Goal: Transaction & Acquisition: Purchase product/service

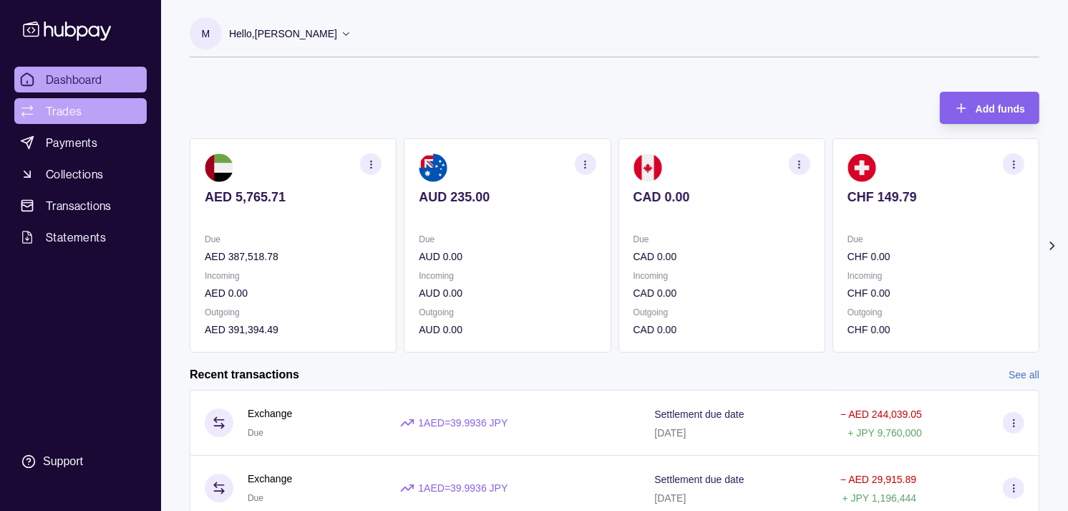
click at [80, 107] on span "Trades" at bounding box center [64, 110] width 36 height 17
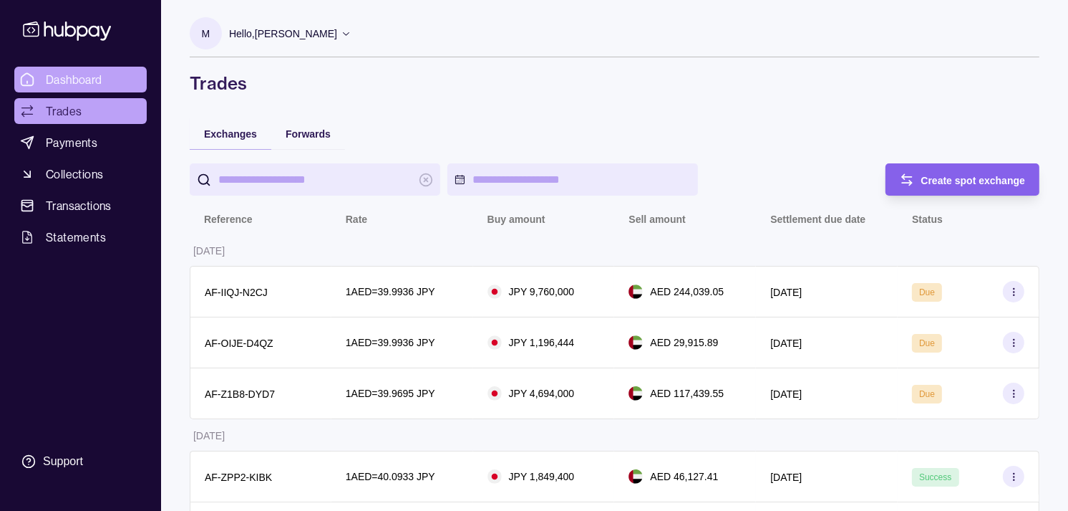
click at [86, 77] on span "Dashboard" at bounding box center [74, 79] width 57 height 17
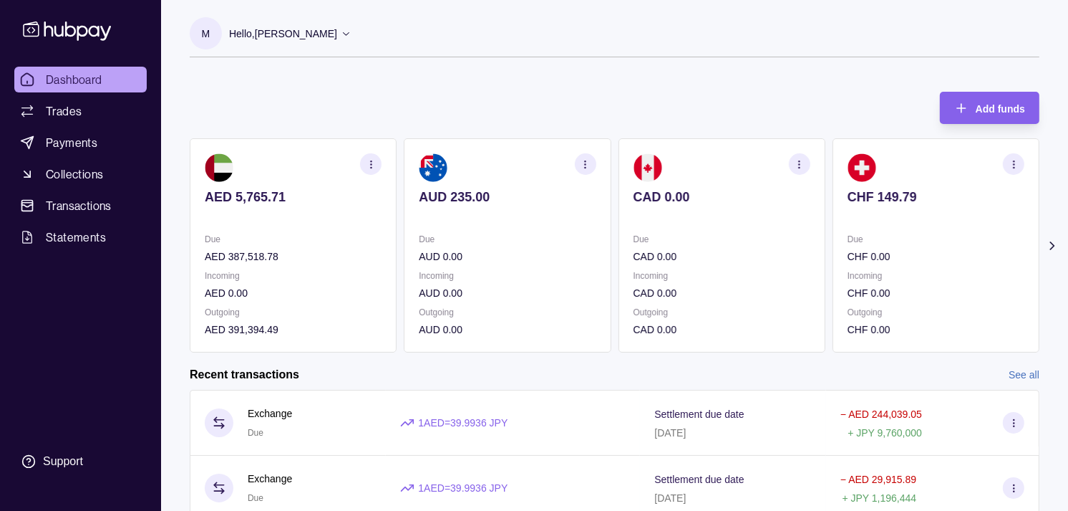
click at [755, 233] on section "CAD 0.00 Due CAD 0.00 Incoming CAD 0.00 Outgoing CAD 0.00" at bounding box center [722, 245] width 207 height 214
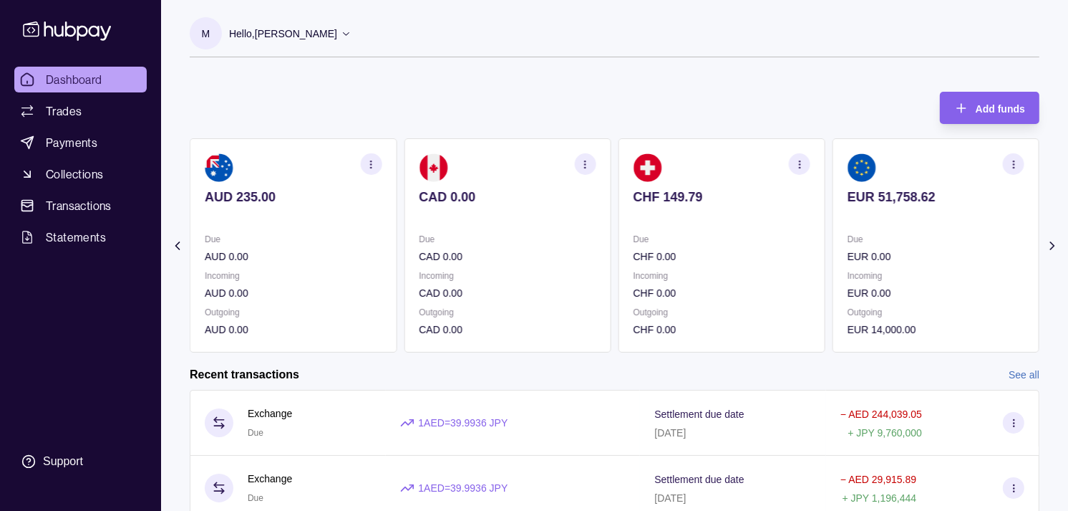
click at [761, 235] on p "Due" at bounding box center [722, 239] width 177 height 16
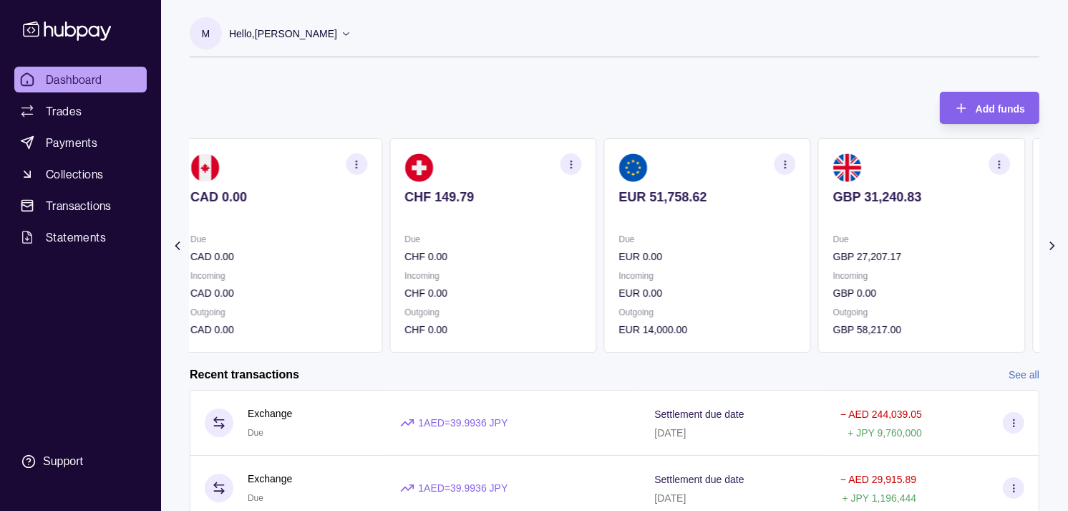
click at [763, 234] on p "Due" at bounding box center [707, 239] width 177 height 16
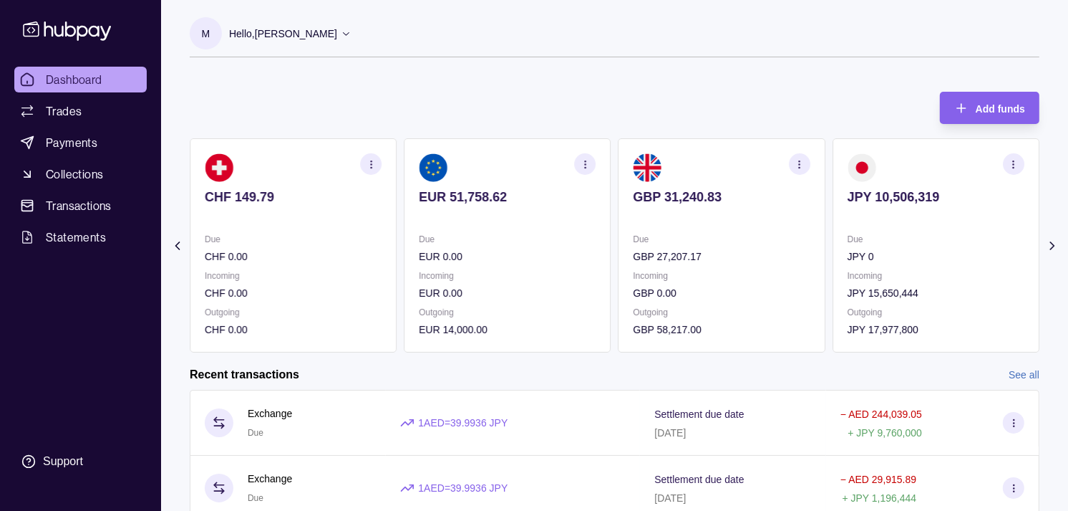
click at [797, 163] on icon "button" at bounding box center [799, 164] width 11 height 11
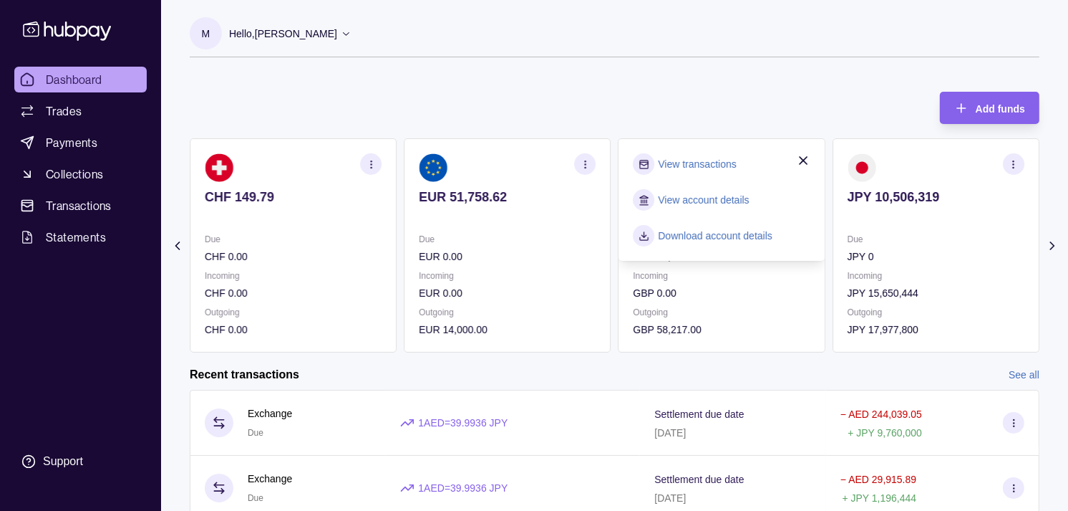
click at [726, 165] on link "View transactions" at bounding box center [698, 164] width 78 height 16
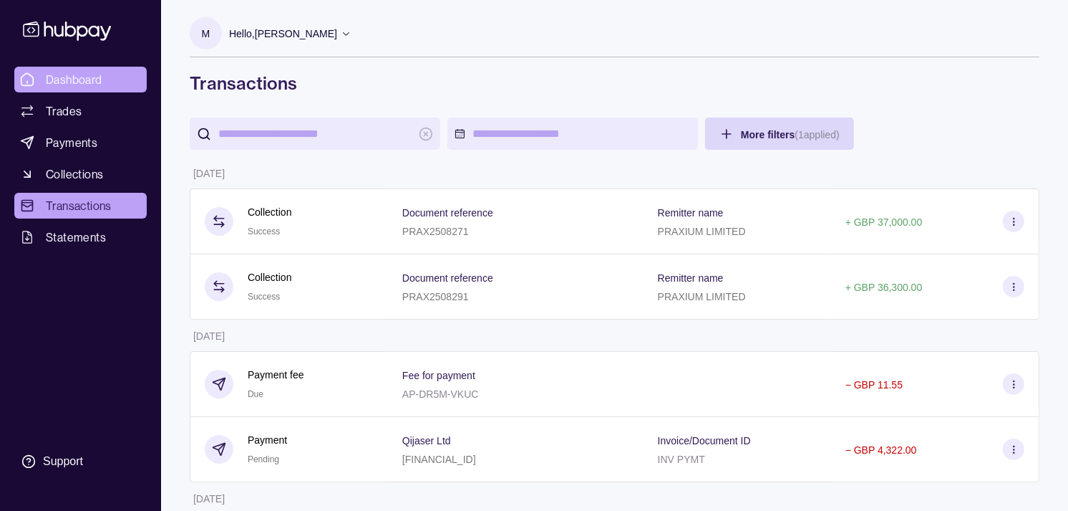
click at [97, 79] on span "Dashboard" at bounding box center [74, 79] width 57 height 17
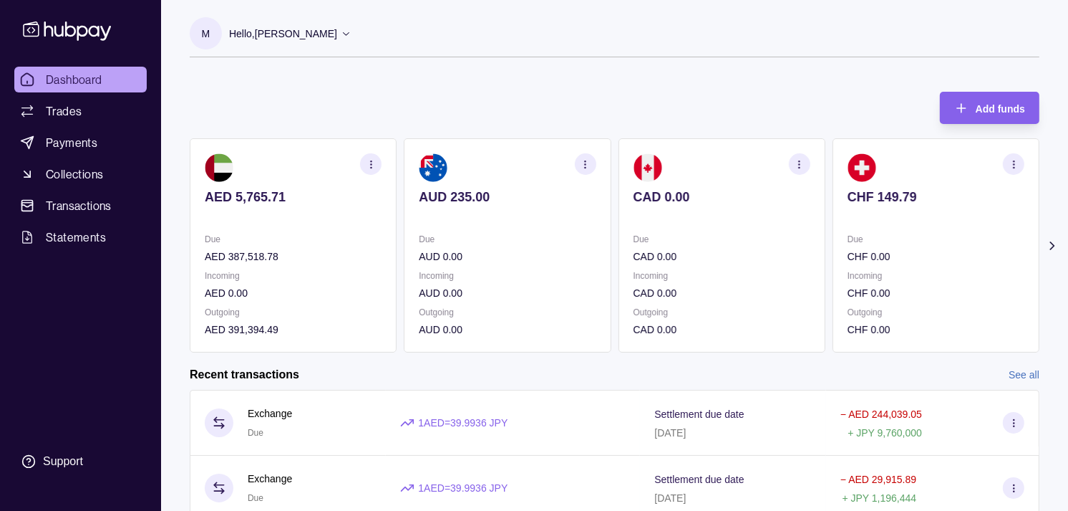
click at [756, 245] on p "Due" at bounding box center [722, 239] width 177 height 16
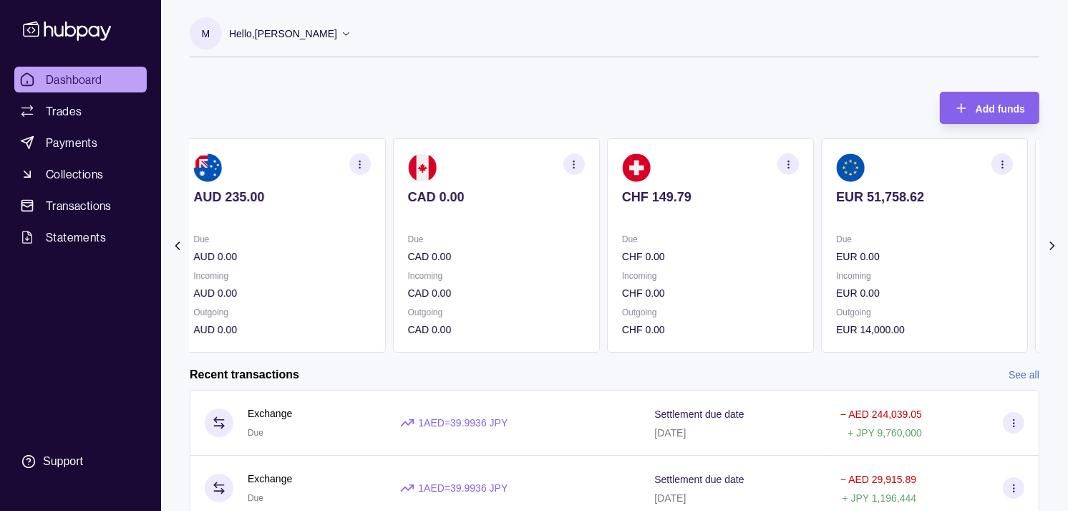
click at [746, 248] on p "CHF 0.00" at bounding box center [710, 256] width 177 height 16
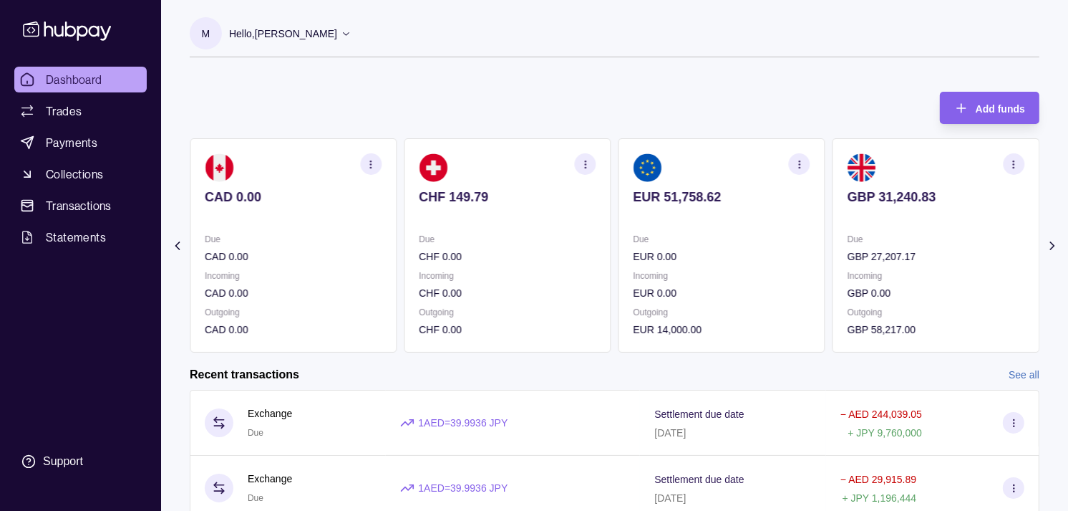
click at [711, 237] on div "Due EUR 0.00" at bounding box center [722, 247] width 177 height 33
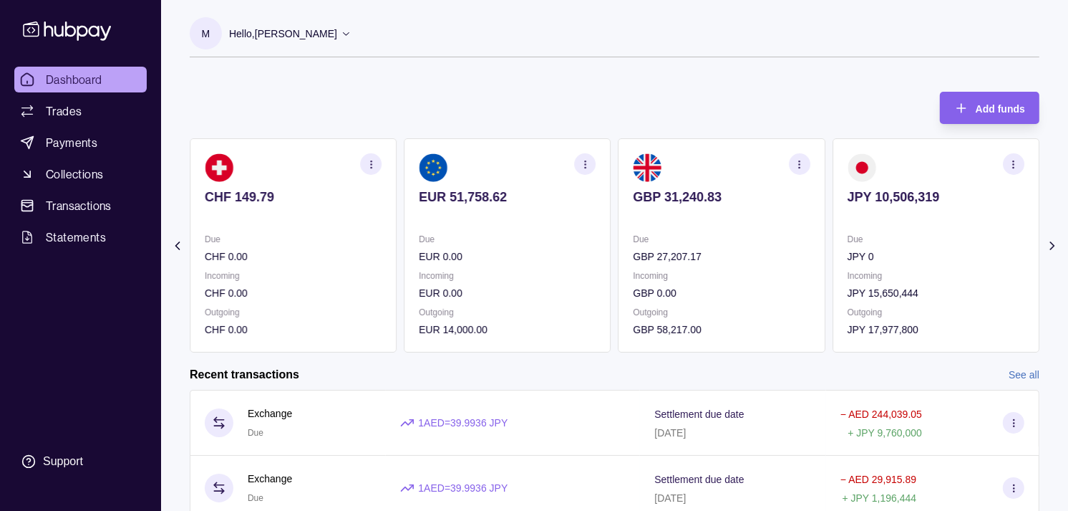
click at [759, 254] on p "GBP 27,207.17" at bounding box center [722, 256] width 177 height 16
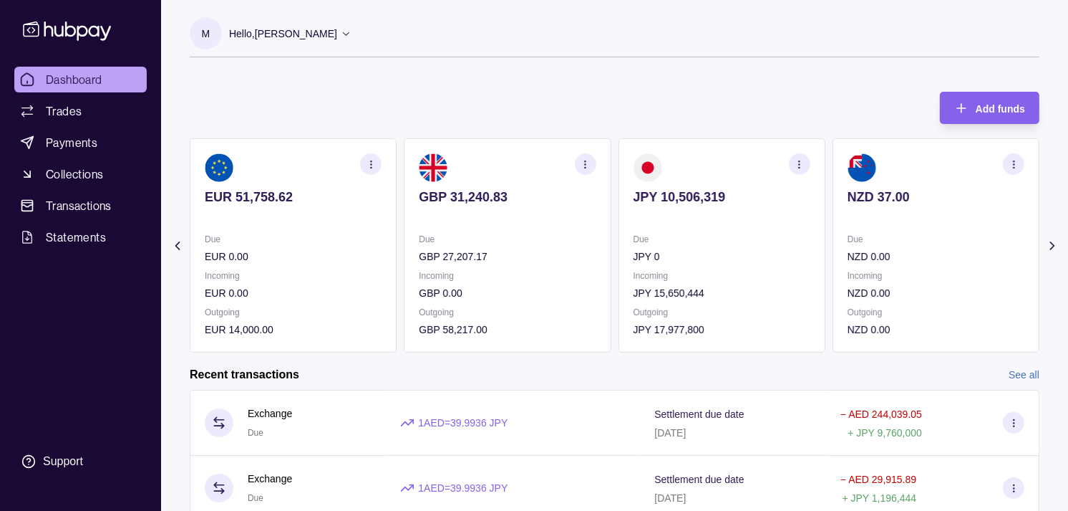
click at [749, 238] on p "Due" at bounding box center [722, 239] width 177 height 16
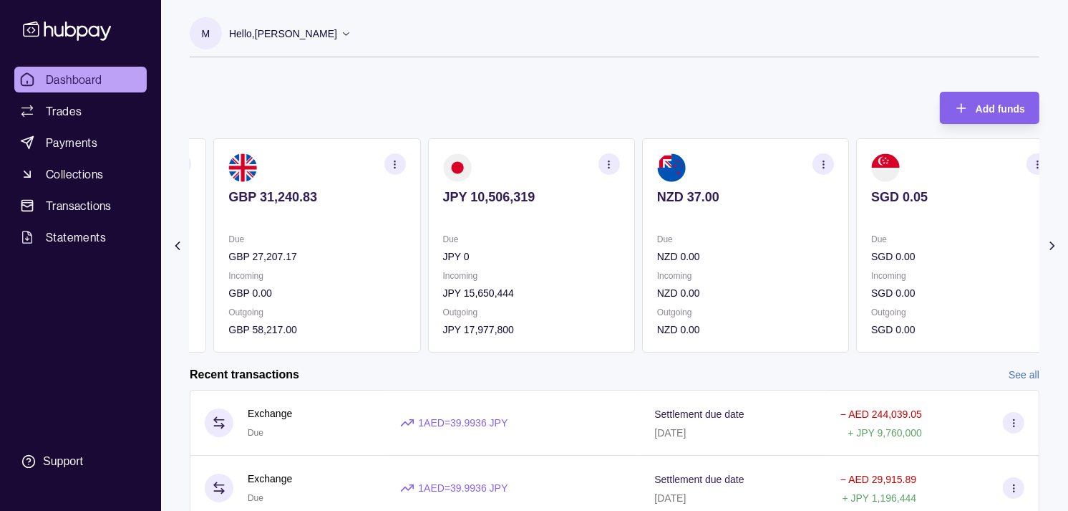
click at [656, 231] on div "AED 5,765.71 Due AED 387,518.78 Incoming AED 0.00 Outgoing AED 391,394.49 AUD 2…" at bounding box center [615, 245] width 850 height 214
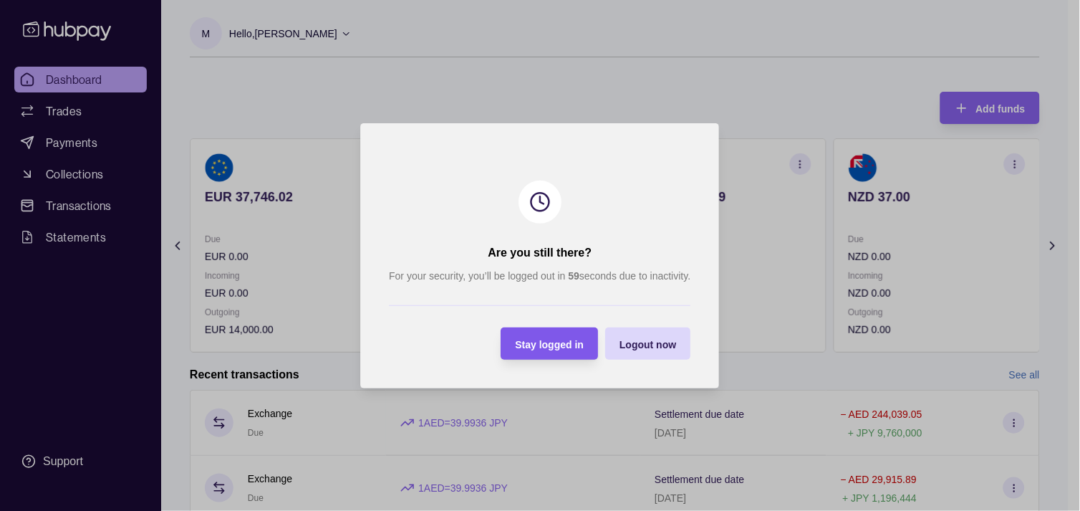
click at [568, 349] on div "Stay logged in" at bounding box center [550, 342] width 69 height 17
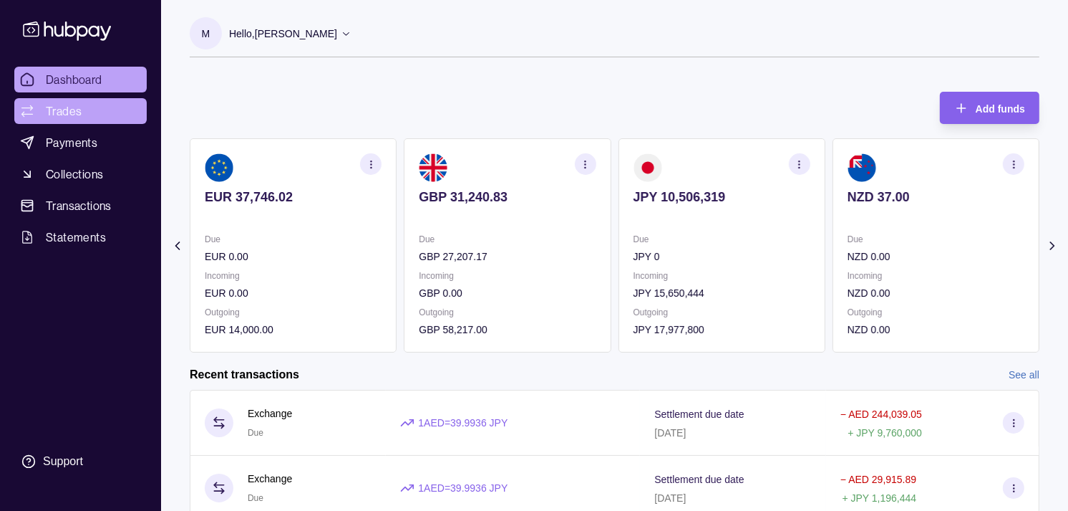
click at [86, 105] on link "Trades" at bounding box center [80, 111] width 132 height 26
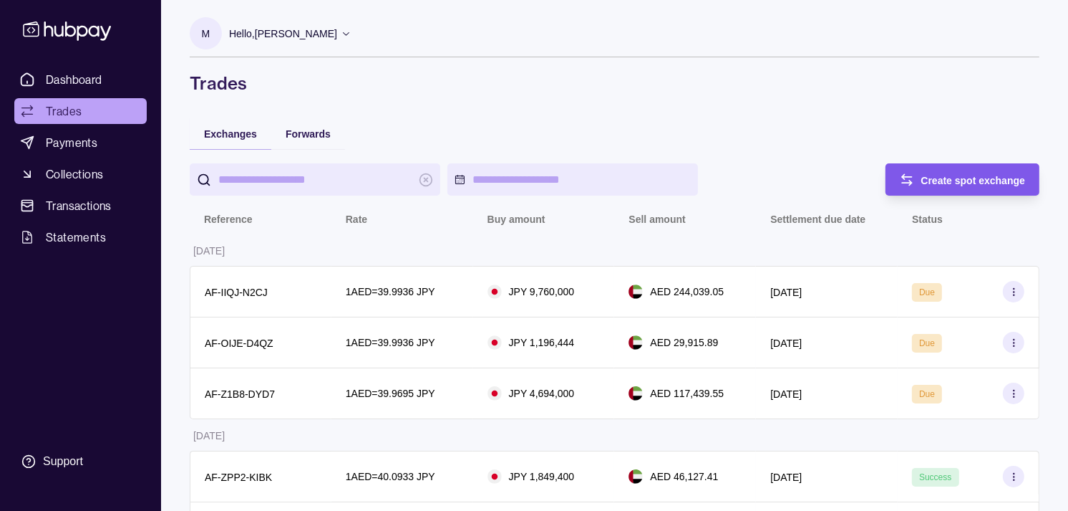
click at [957, 182] on span "Create spot exchange" at bounding box center [974, 180] width 105 height 11
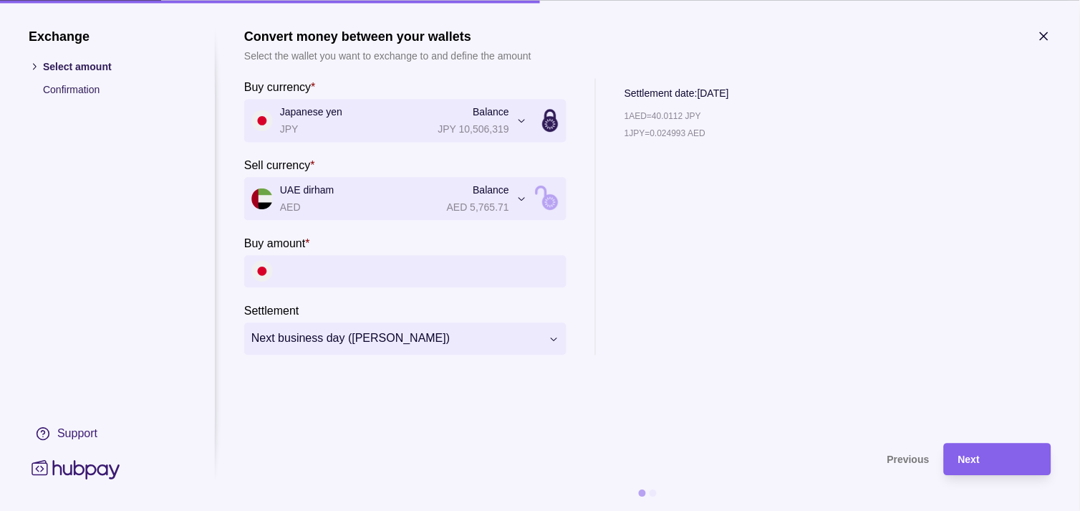
click at [394, 271] on input "Buy amount *" at bounding box center [419, 271] width 279 height 32
paste input "*********"
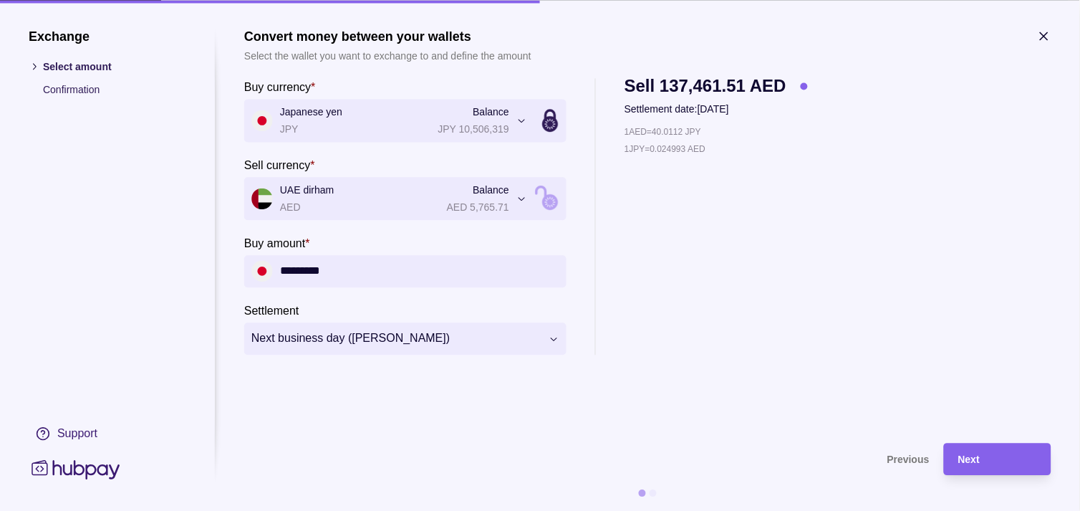
type input "*********"
click at [1004, 460] on div "Next" at bounding box center [997, 458] width 79 height 17
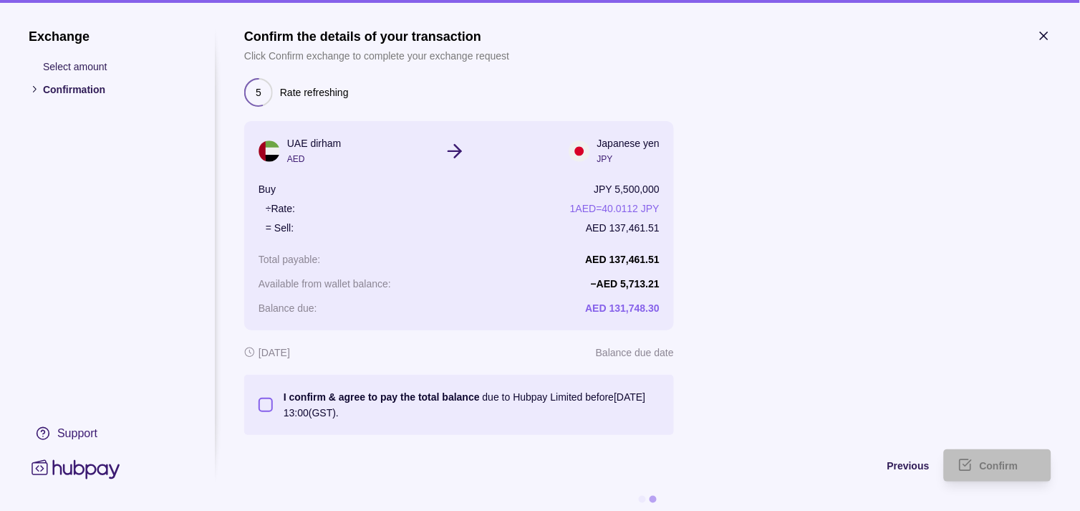
click at [266, 402] on button "I confirm & agree to pay the total balance due to Hubpay Limited before [DATE] …" at bounding box center [266, 404] width 14 height 14
click at [1010, 463] on span "Confirm" at bounding box center [999, 465] width 39 height 11
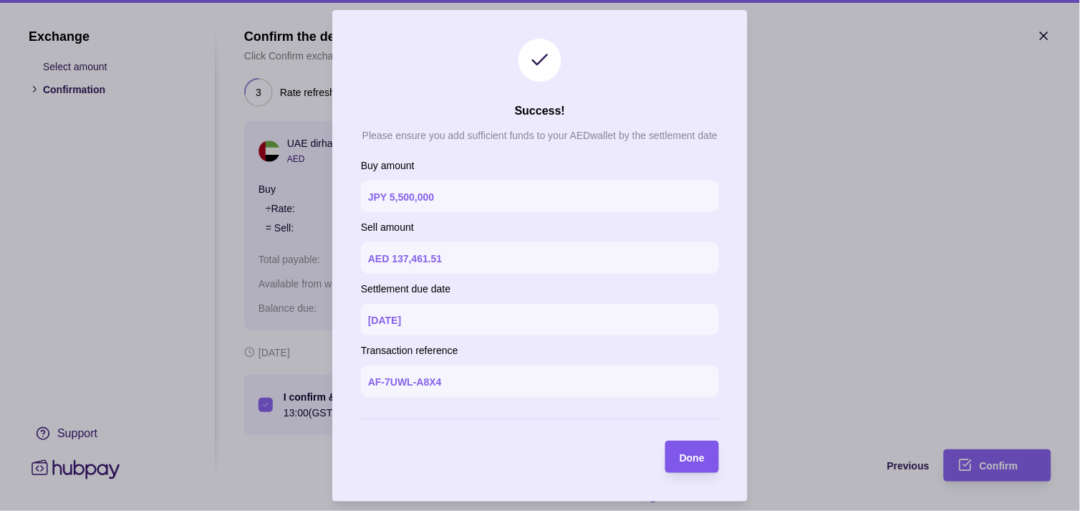
click at [704, 458] on span "Done" at bounding box center [692, 456] width 25 height 11
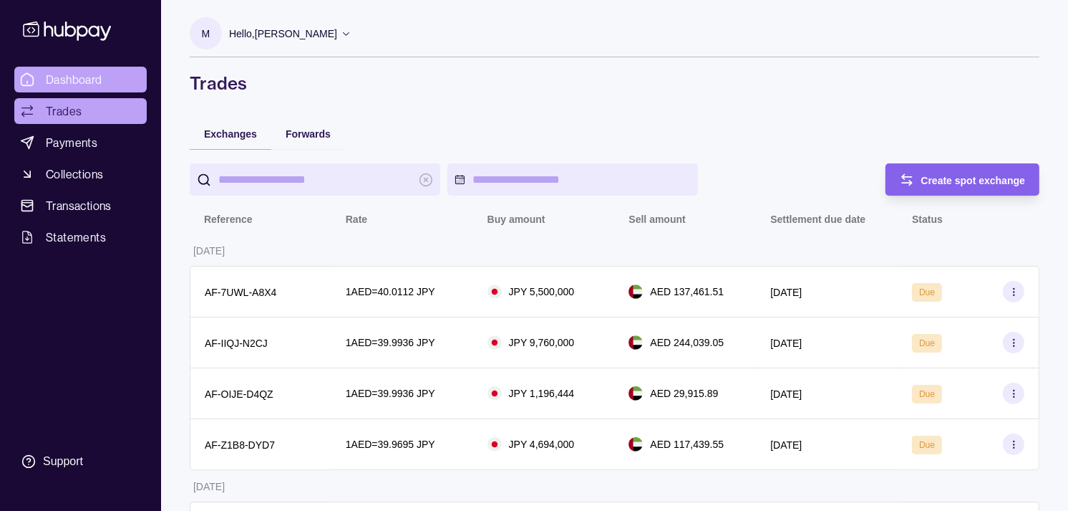
click at [89, 72] on span "Dashboard" at bounding box center [74, 79] width 57 height 17
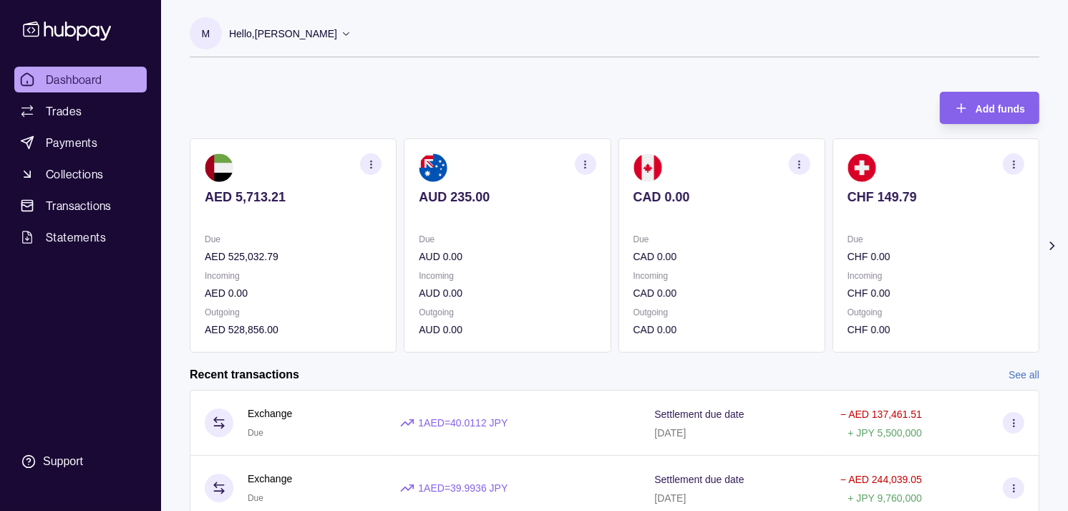
click at [781, 223] on section "CAD 0.00 Due CAD 0.00 Incoming CAD 0.00 Outgoing CAD 0.00" at bounding box center [722, 245] width 207 height 214
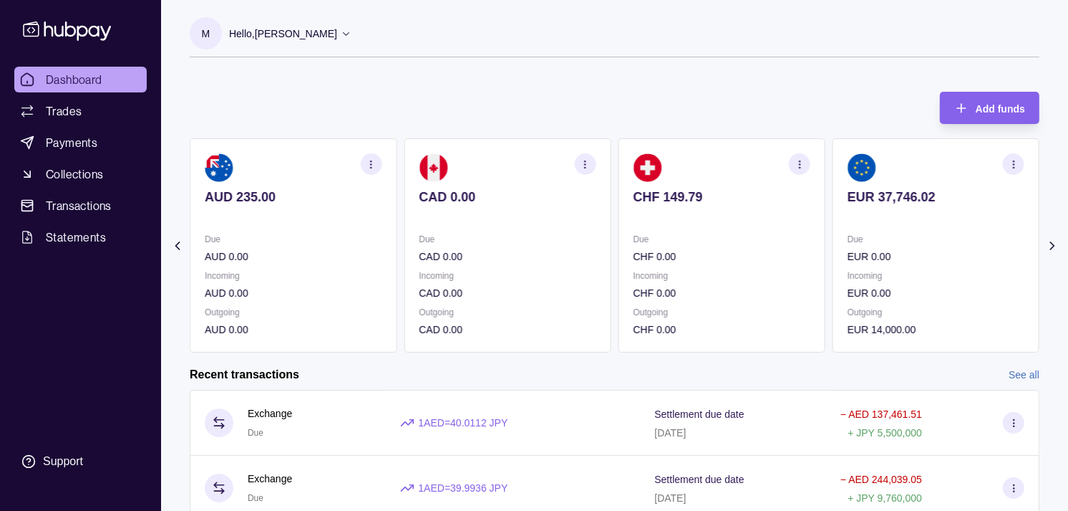
click at [808, 224] on div "AED 5,713.21 Due AED 525,032.79 Incoming AED 0.00 Outgoing AED 528,856.00 AUD 2…" at bounding box center [615, 245] width 850 height 214
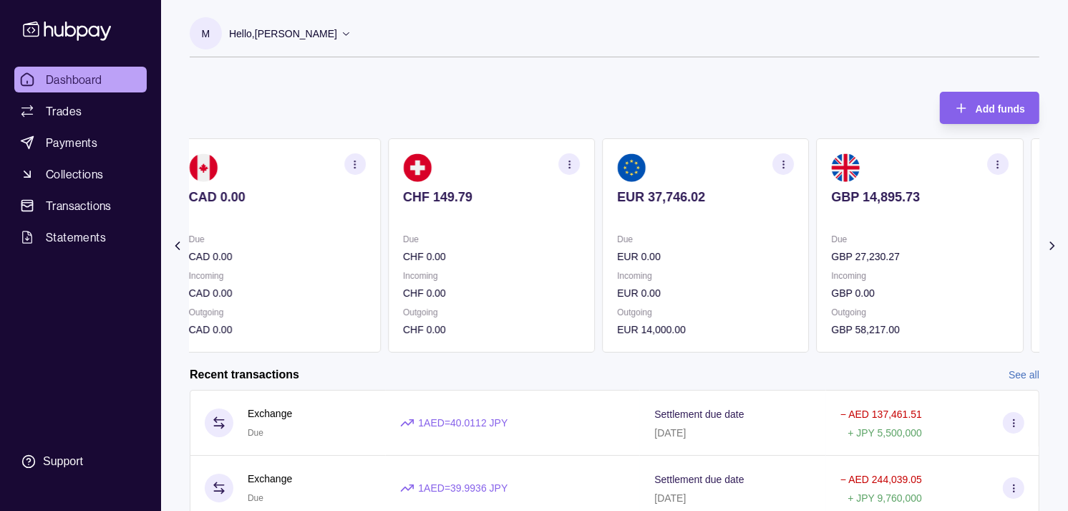
click at [771, 221] on section "EUR 37,746.02 Due EUR 0.00 Incoming EUR 0.00 Outgoing EUR 14,000.00" at bounding box center [705, 245] width 207 height 214
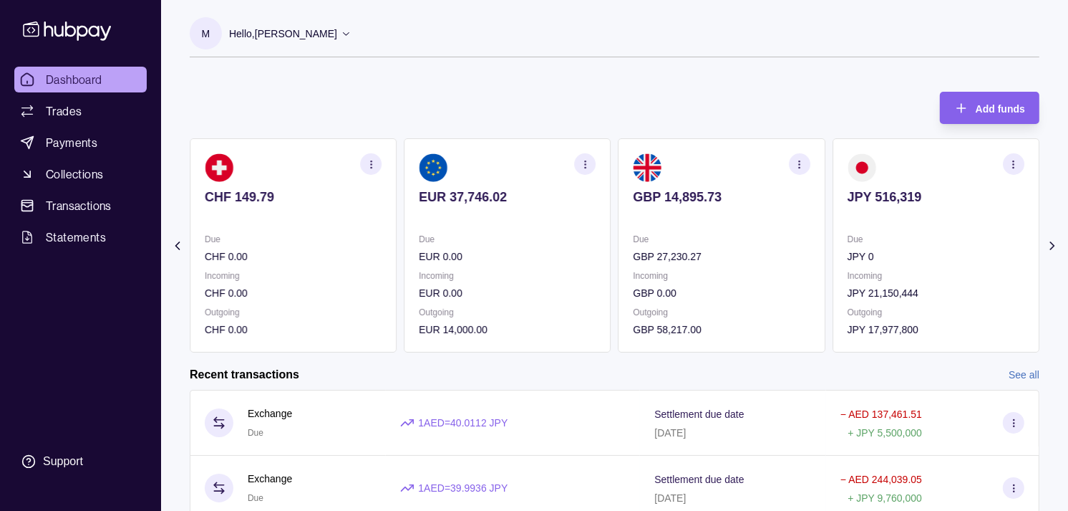
click at [778, 222] on section "GBP 14,895.73 Due GBP 27,230.27 Incoming GBP 0.00 Outgoing GBP 58,217.00" at bounding box center [722, 245] width 207 height 214
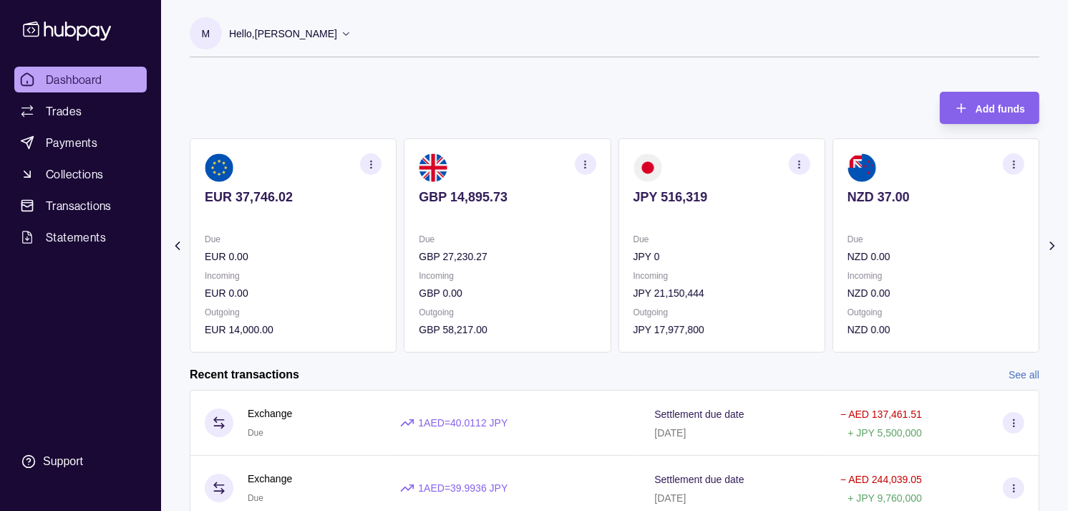
click at [798, 163] on icon "button" at bounding box center [799, 164] width 11 height 11
click at [709, 165] on link "View transactions" at bounding box center [698, 164] width 78 height 16
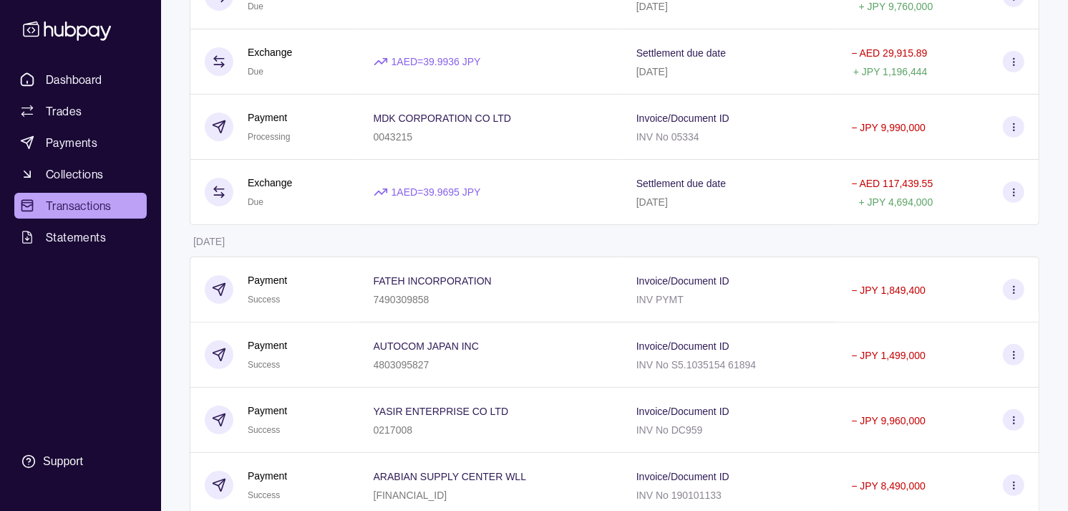
scroll to position [318, 0]
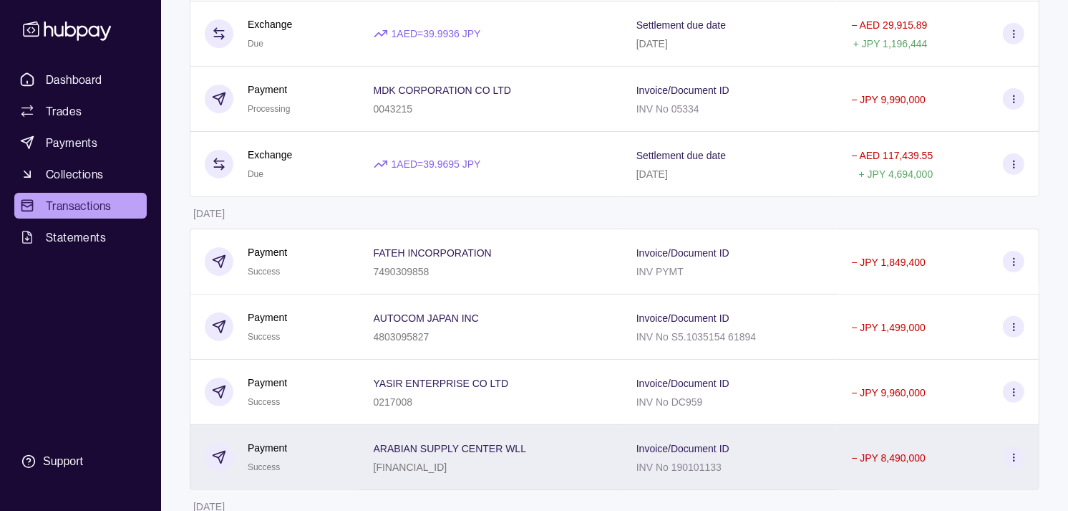
click at [359, 448] on div "ARABIAN SUPPLY CENTER WLL [FINANCIAL_ID]" at bounding box center [490, 457] width 263 height 65
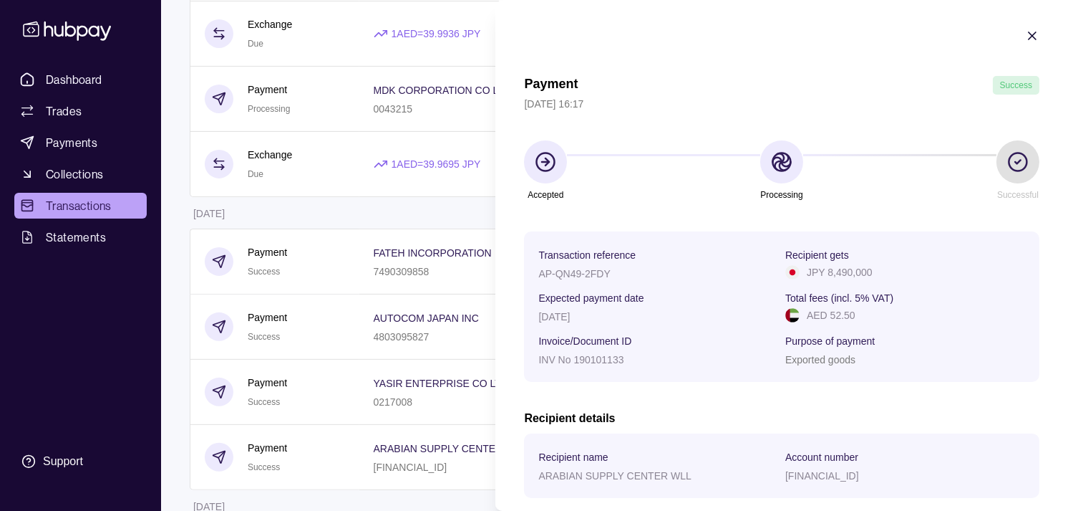
scroll to position [239, 0]
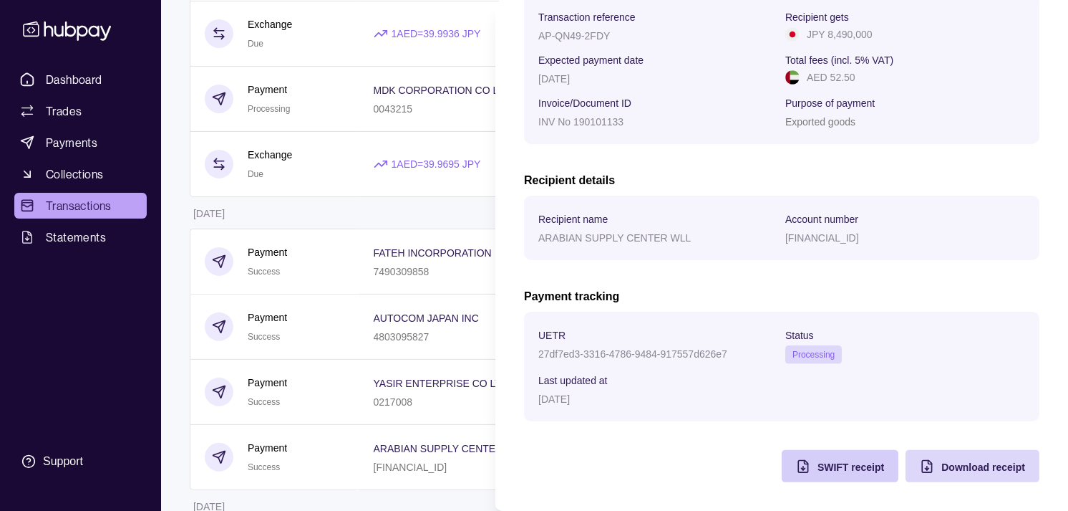
click at [803, 471] on div "SWIFT receipt" at bounding box center [830, 466] width 110 height 32
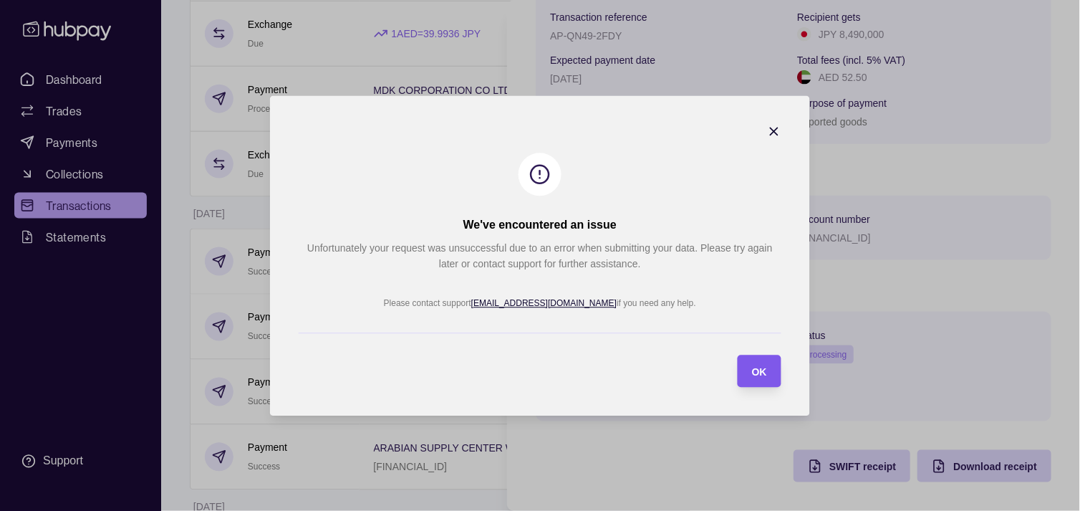
click at [769, 375] on section "OK" at bounding box center [760, 370] width 44 height 32
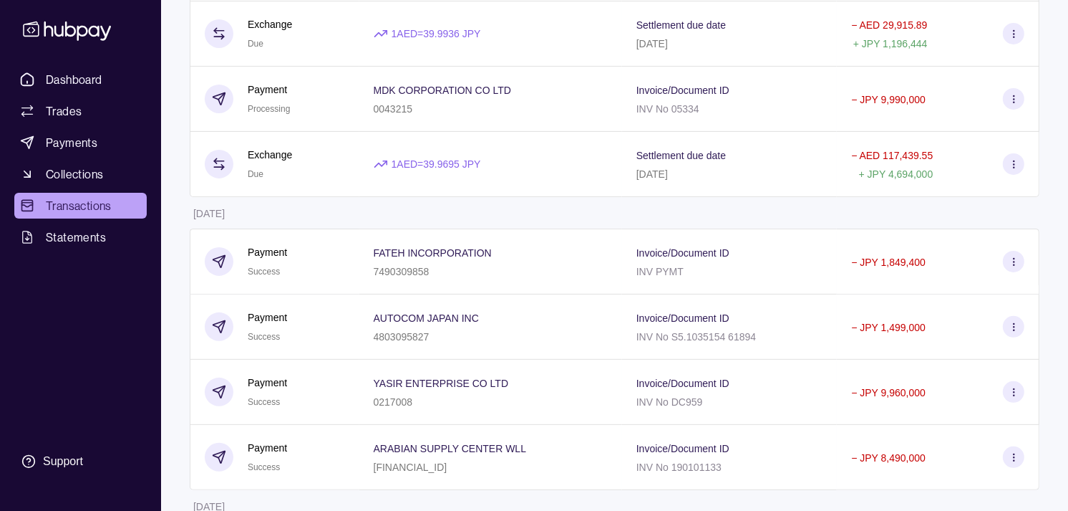
click at [304, 218] on html "Dashboard Trades Payments Collections Transactions Statements Support M Hello, …" at bounding box center [534, 474] width 1068 height 1585
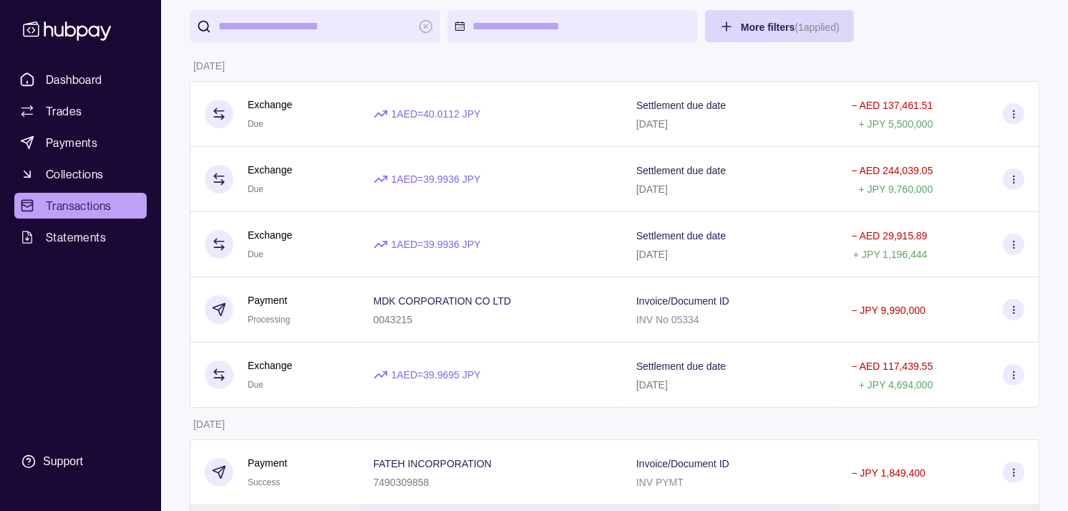
scroll to position [79, 0]
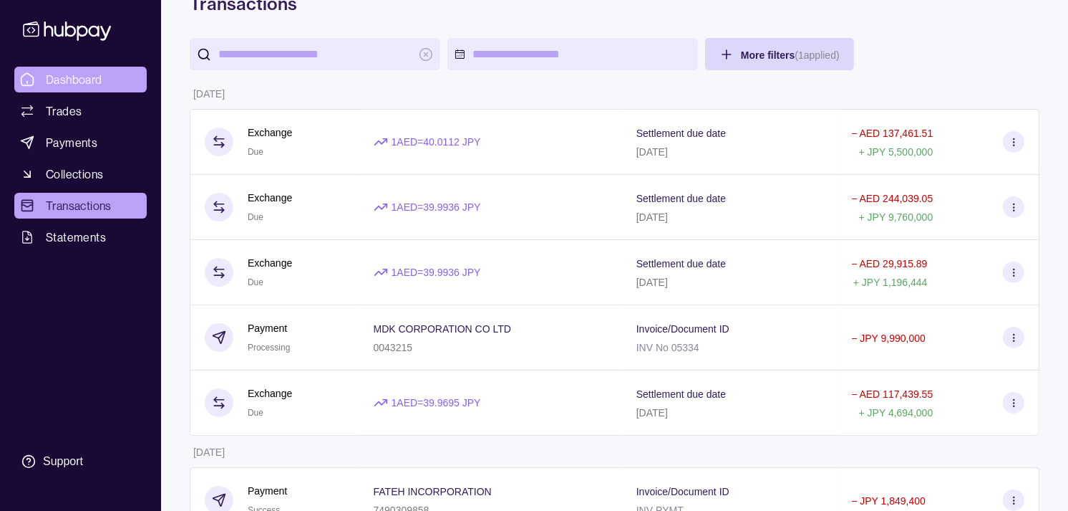
click at [83, 81] on span "Dashboard" at bounding box center [74, 79] width 57 height 17
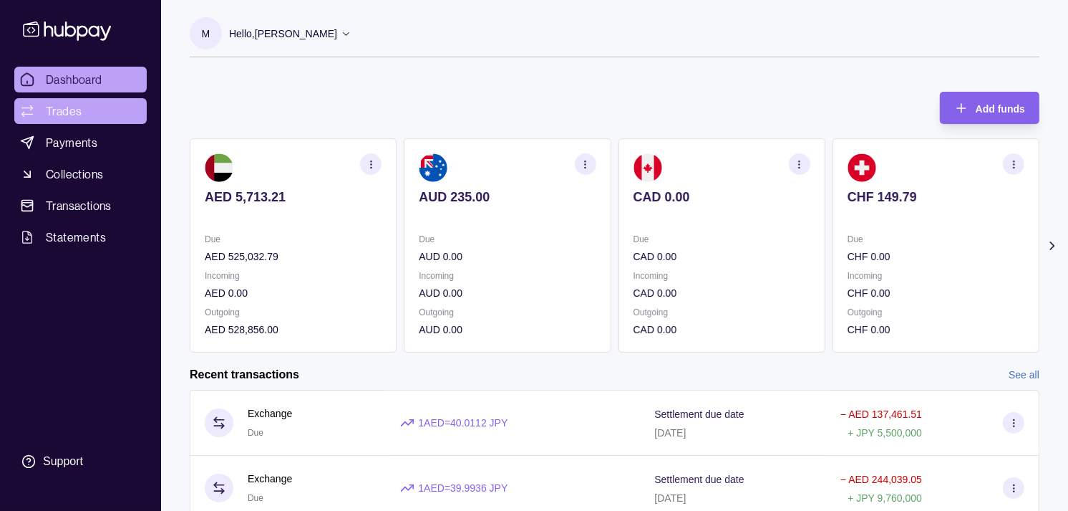
click at [67, 111] on span "Trades" at bounding box center [64, 110] width 36 height 17
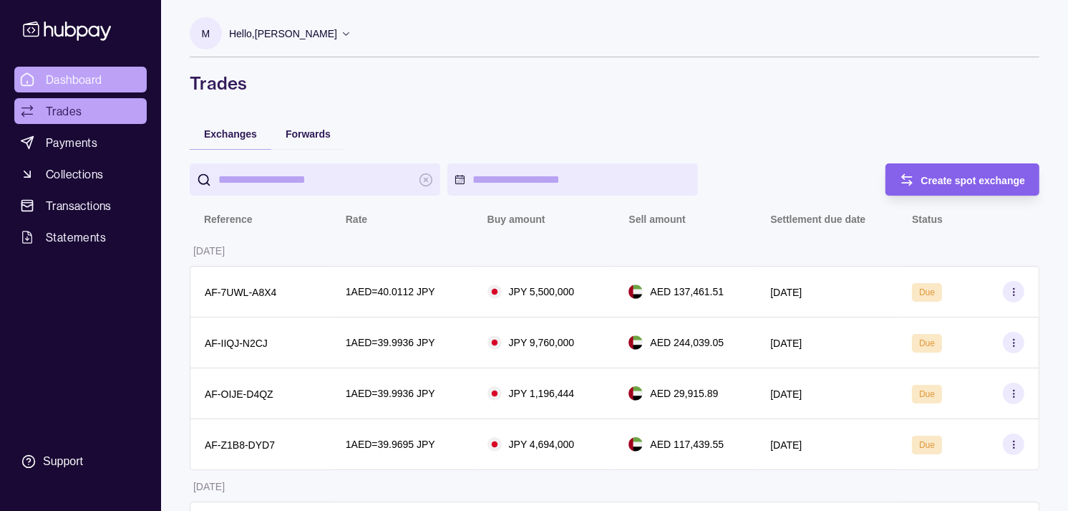
click at [83, 80] on span "Dashboard" at bounding box center [74, 79] width 57 height 17
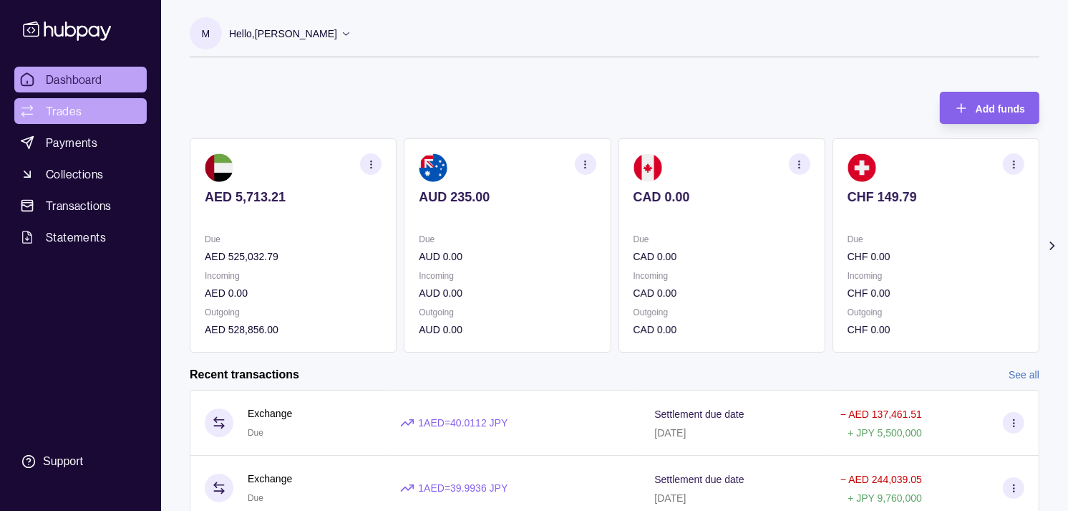
click at [66, 110] on span "Trades" at bounding box center [64, 110] width 36 height 17
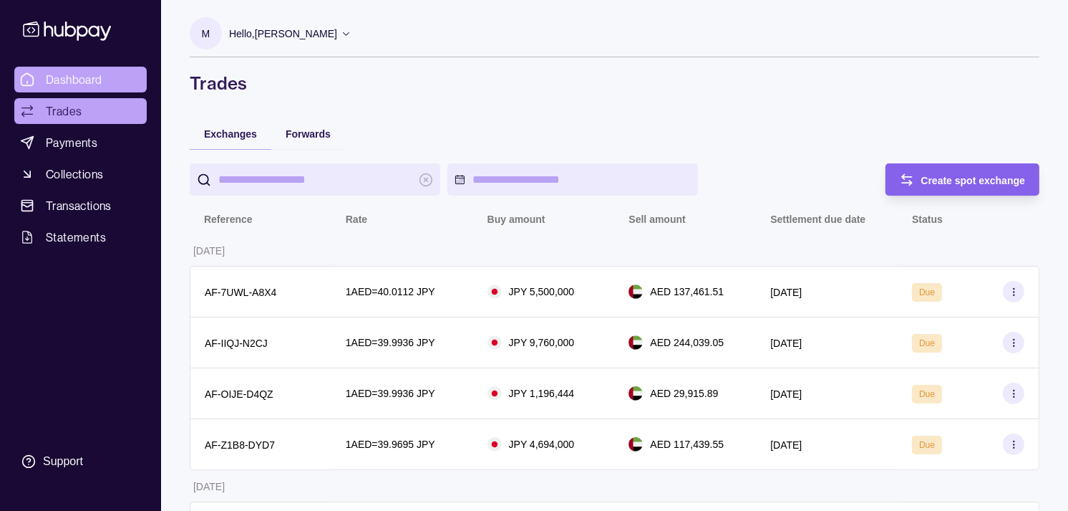
click at [88, 75] on span "Dashboard" at bounding box center [74, 79] width 57 height 17
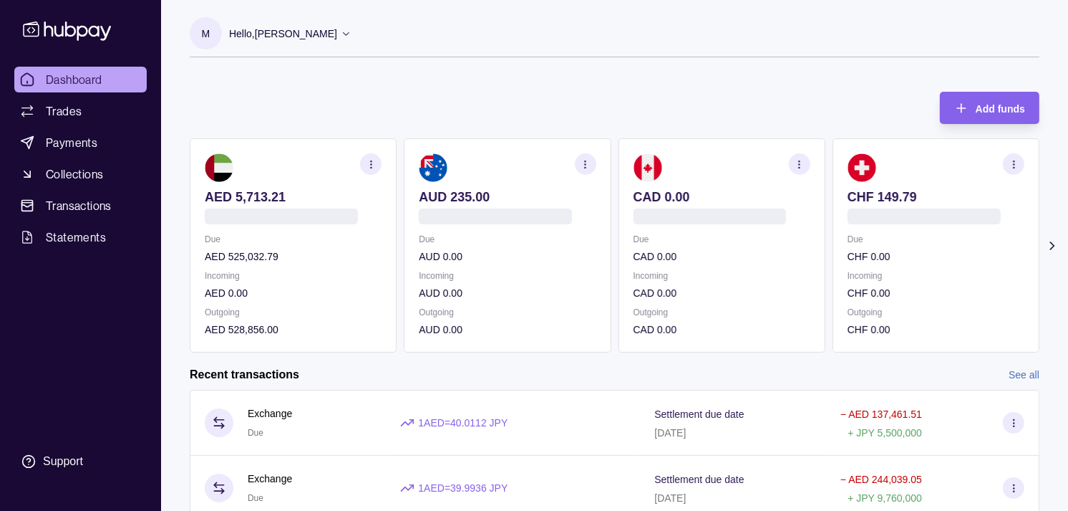
click at [925, 244] on div "Due CHF 0.00" at bounding box center [936, 247] width 177 height 33
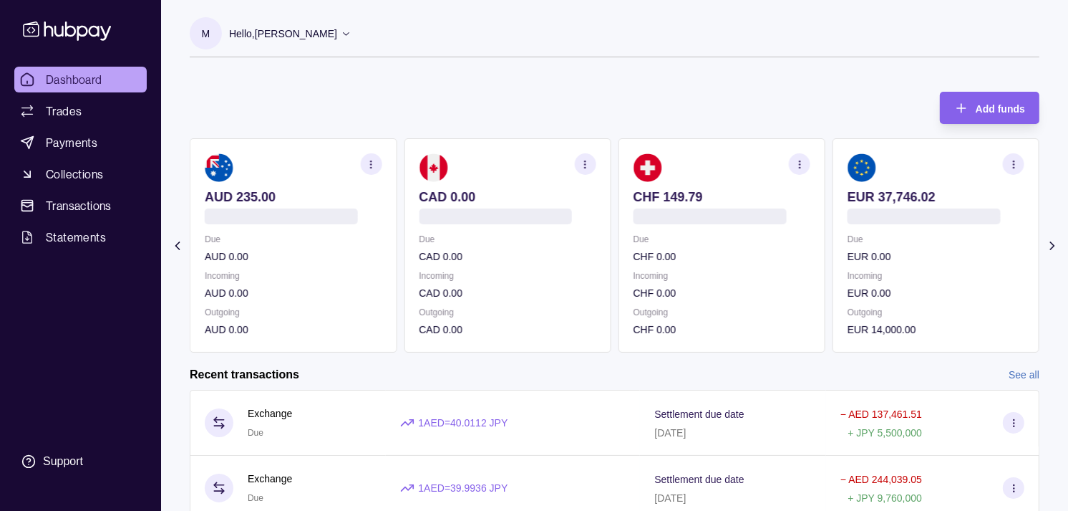
click at [820, 239] on section "CHF 149.79 Due CHF 0.00 Incoming CHF 0.00 Outgoing CHF 0.00" at bounding box center [722, 245] width 207 height 214
click at [848, 240] on p "Due" at bounding box center [936, 239] width 177 height 16
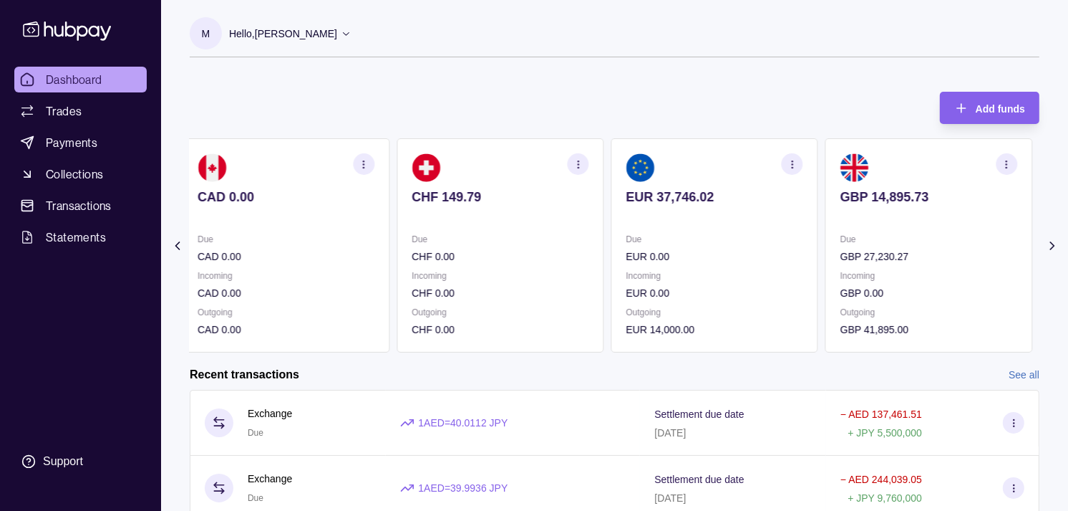
click at [890, 240] on p "Due" at bounding box center [929, 239] width 177 height 16
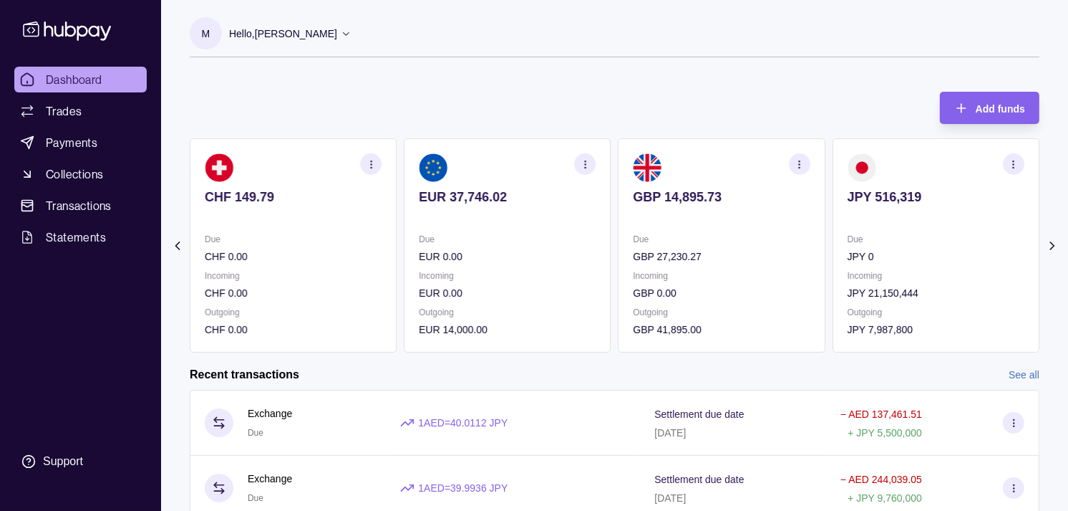
click at [1011, 168] on icon "button" at bounding box center [1014, 164] width 11 height 11
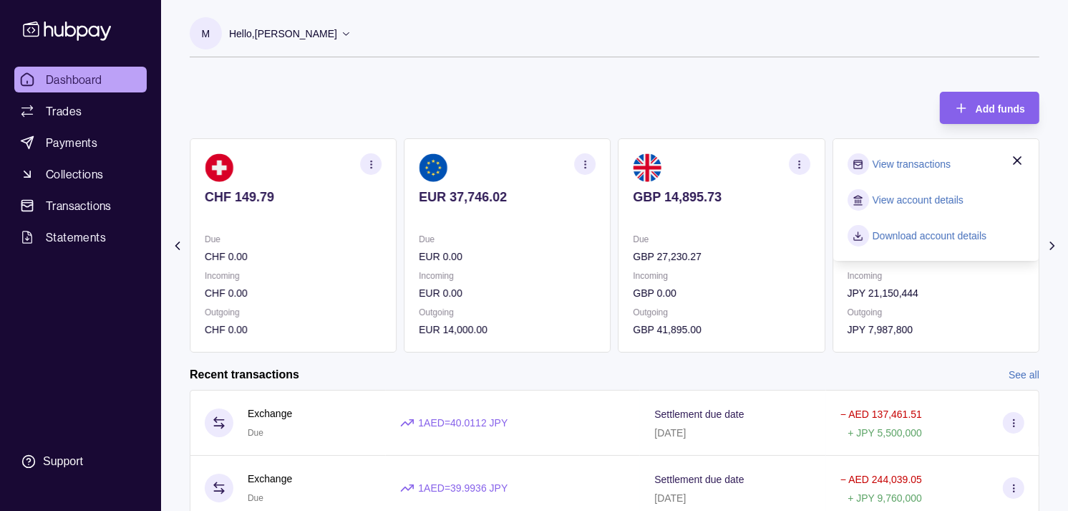
click at [892, 167] on link "View transactions" at bounding box center [912, 164] width 78 height 16
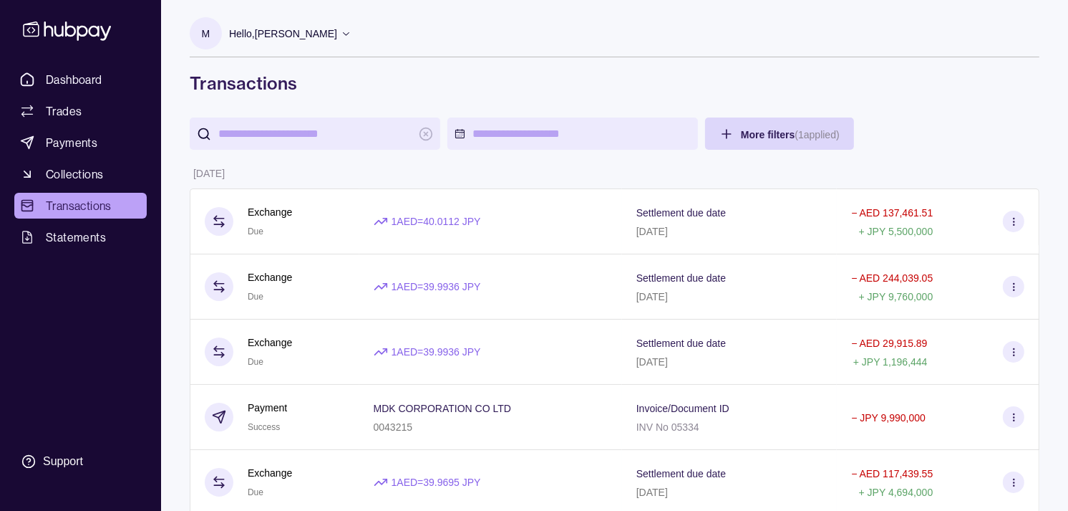
click at [403, 409] on p "MDK CORPORATION CO LTD" at bounding box center [442, 407] width 137 height 11
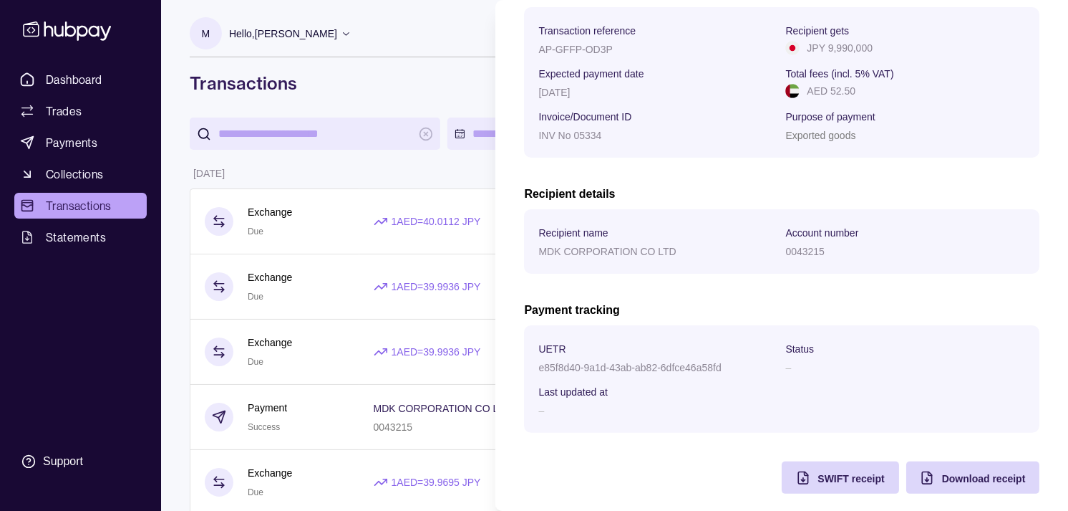
scroll to position [238, 0]
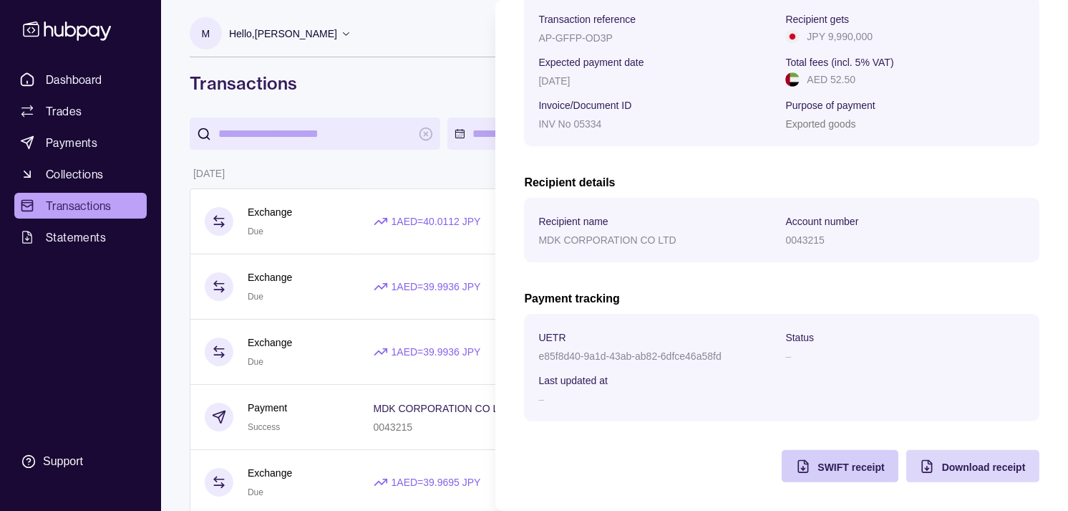
click at [818, 461] on span "SWIFT receipt" at bounding box center [851, 466] width 67 height 11
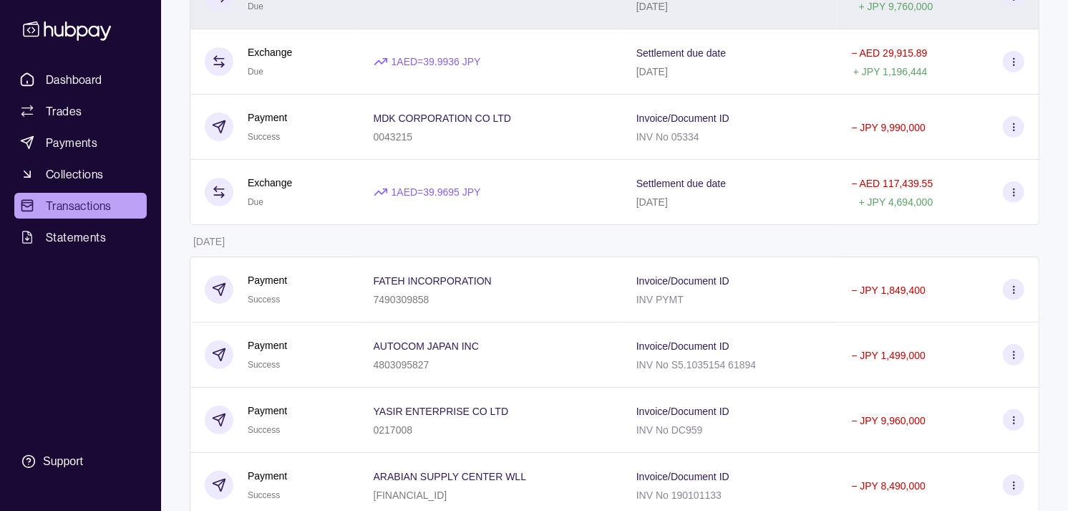
scroll to position [318, 0]
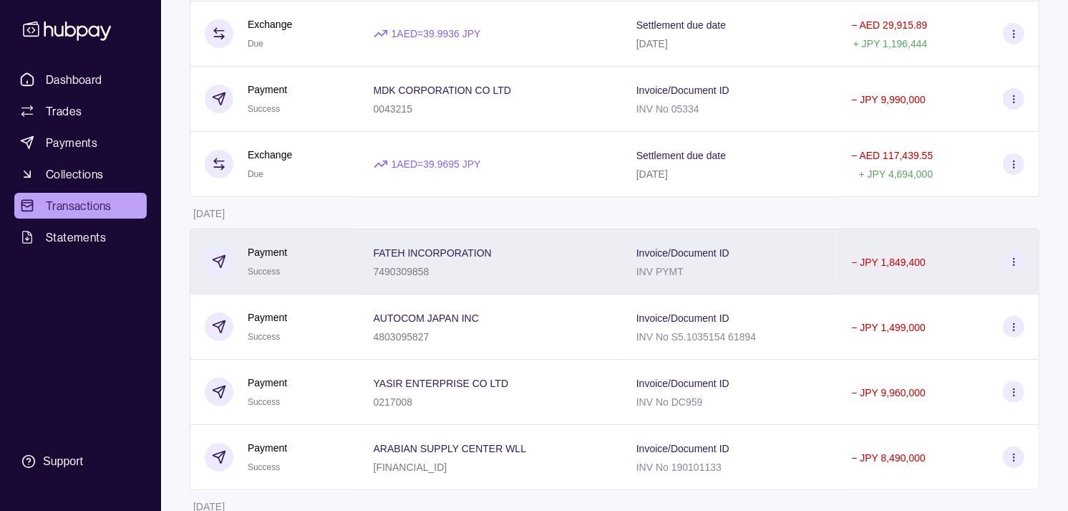
click at [315, 276] on div "Payment Success" at bounding box center [275, 261] width 140 height 35
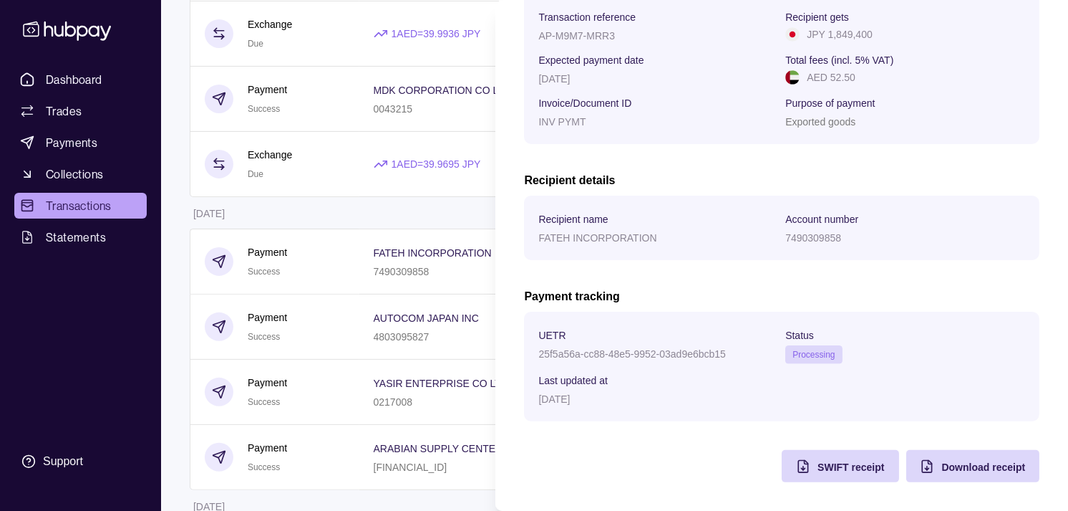
scroll to position [239, 0]
click at [796, 462] on icon "button" at bounding box center [803, 466] width 14 height 14
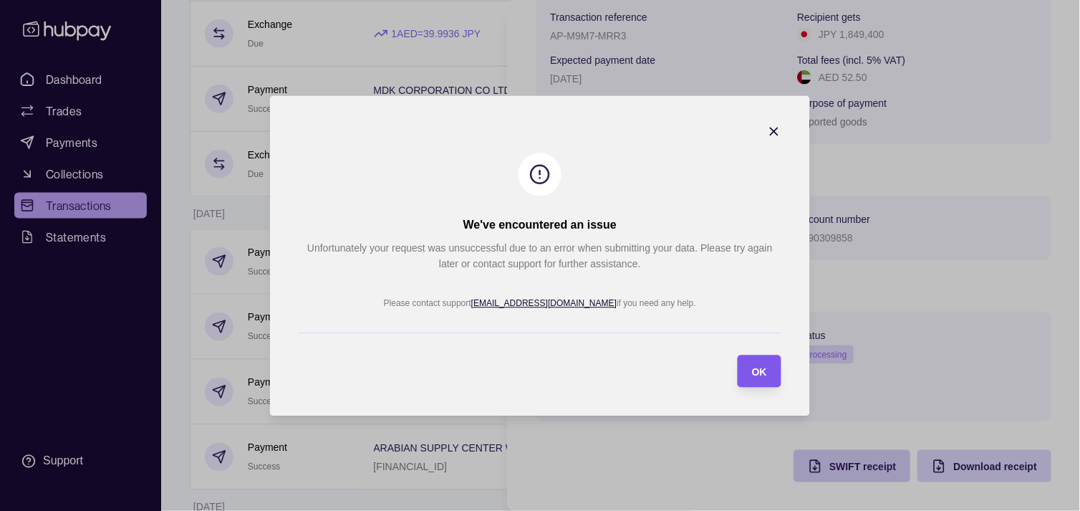
click at [756, 367] on span "OK" at bounding box center [759, 371] width 15 height 11
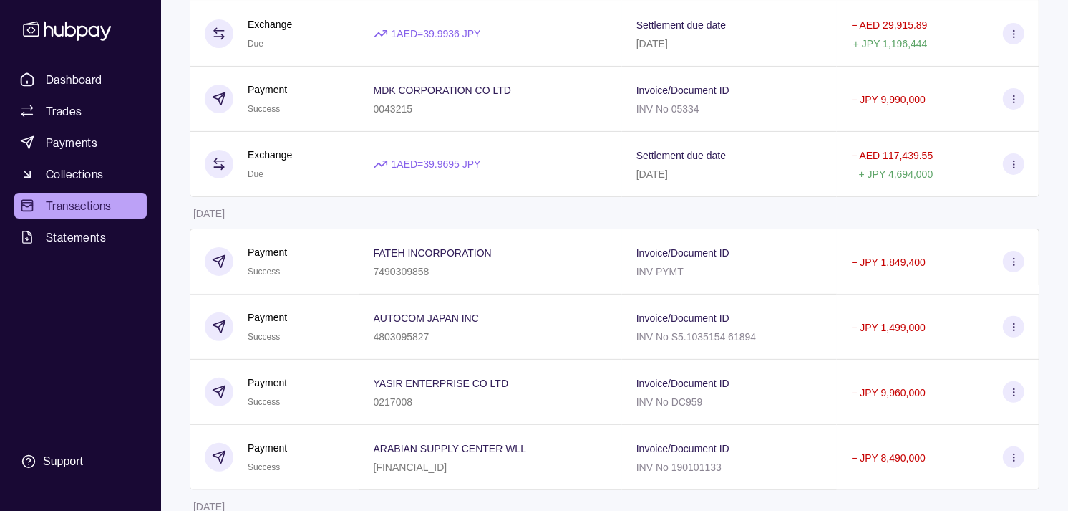
click at [440, 199] on html "Dashboard Trades Payments Collections Transactions Statements Support M Hello, …" at bounding box center [534, 474] width 1068 height 1585
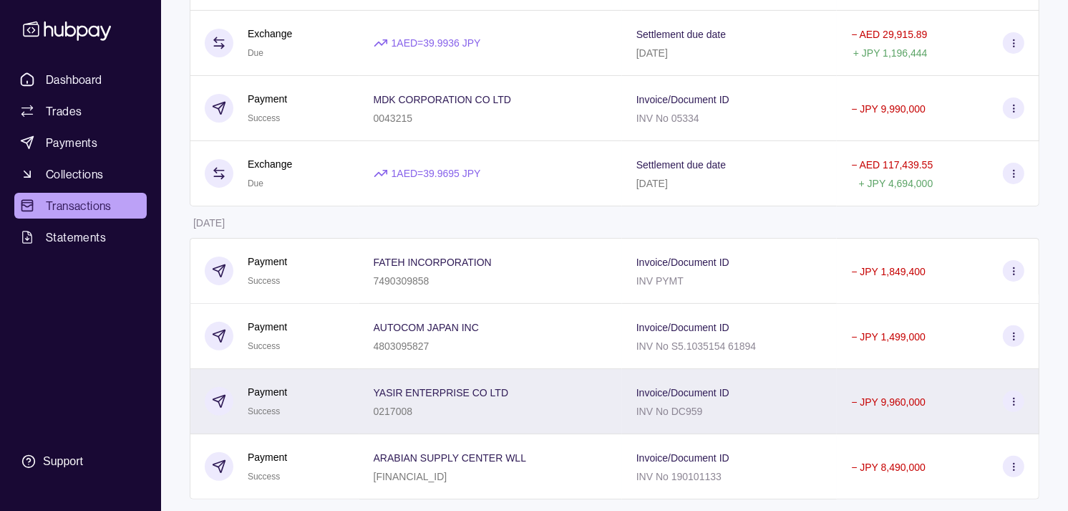
scroll to position [0, 0]
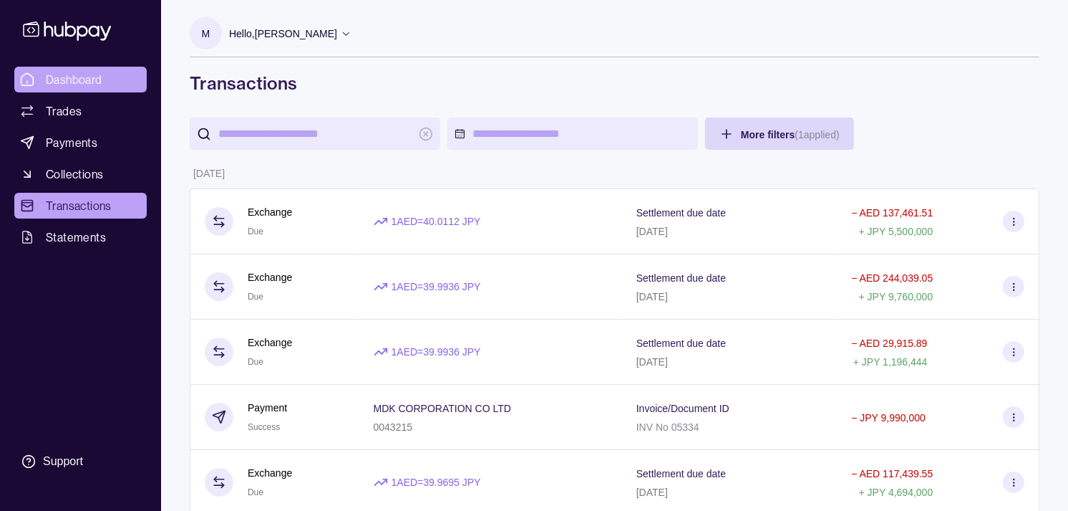
click at [60, 74] on span "Dashboard" at bounding box center [74, 79] width 57 height 17
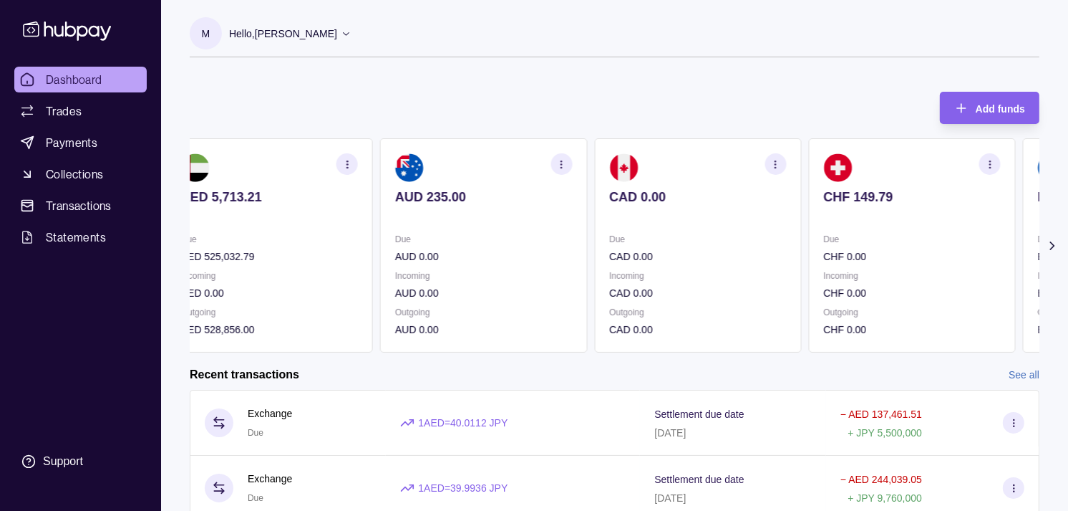
click at [786, 276] on section "CAD 0.00 Due CAD 0.00 Incoming CAD 0.00 Outgoing CAD 0.00" at bounding box center [697, 245] width 207 height 214
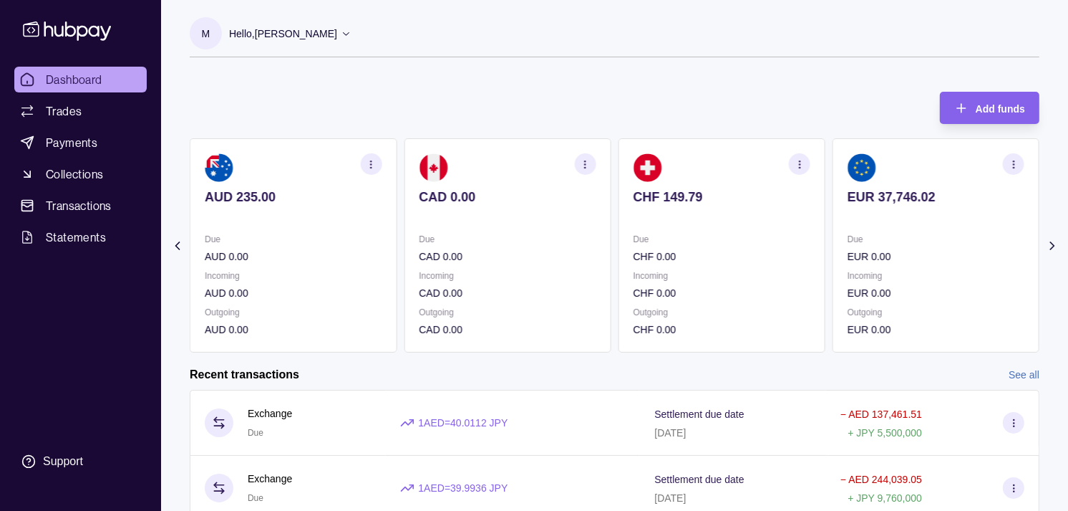
click at [807, 281] on section "CHF 149.79 Due CHF 0.00 Incoming CHF 0.00 Outgoing CHF 0.00" at bounding box center [722, 245] width 207 height 214
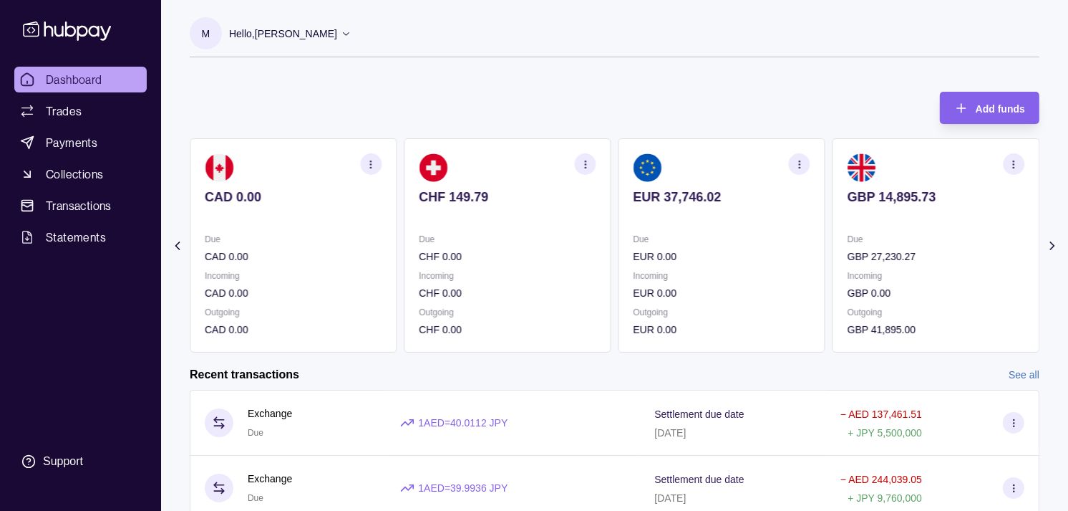
click at [763, 265] on div "Due EUR 0.00 Incoming EUR 0.00 Outgoing EUR 0.00" at bounding box center [722, 284] width 177 height 106
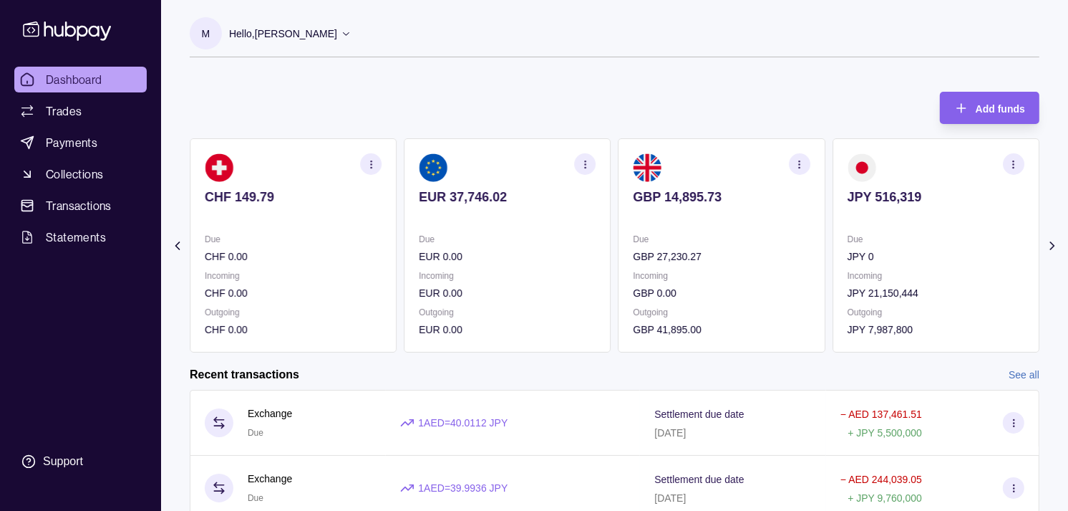
click at [798, 168] on icon "button" at bounding box center [799, 164] width 11 height 11
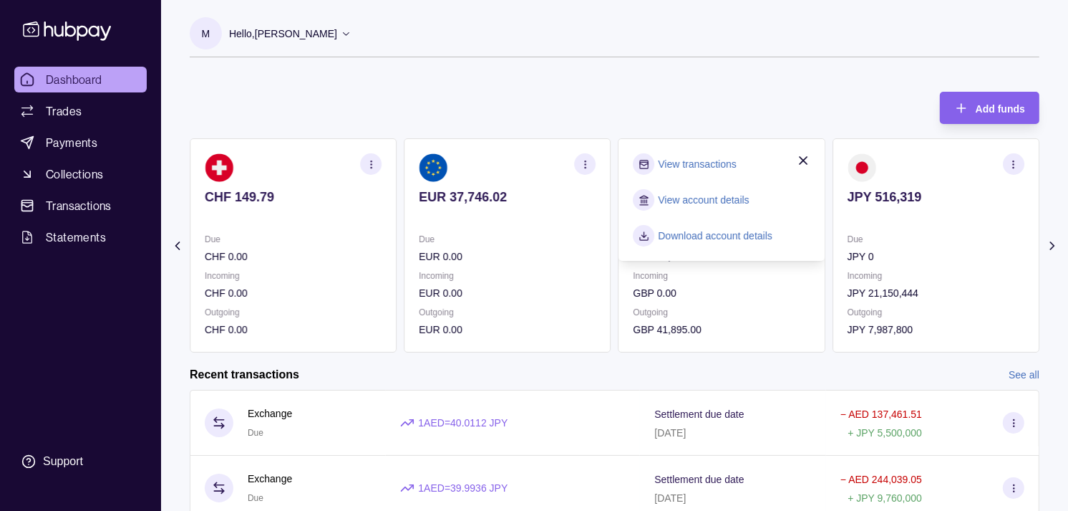
click at [691, 163] on link "View transactions" at bounding box center [698, 164] width 78 height 16
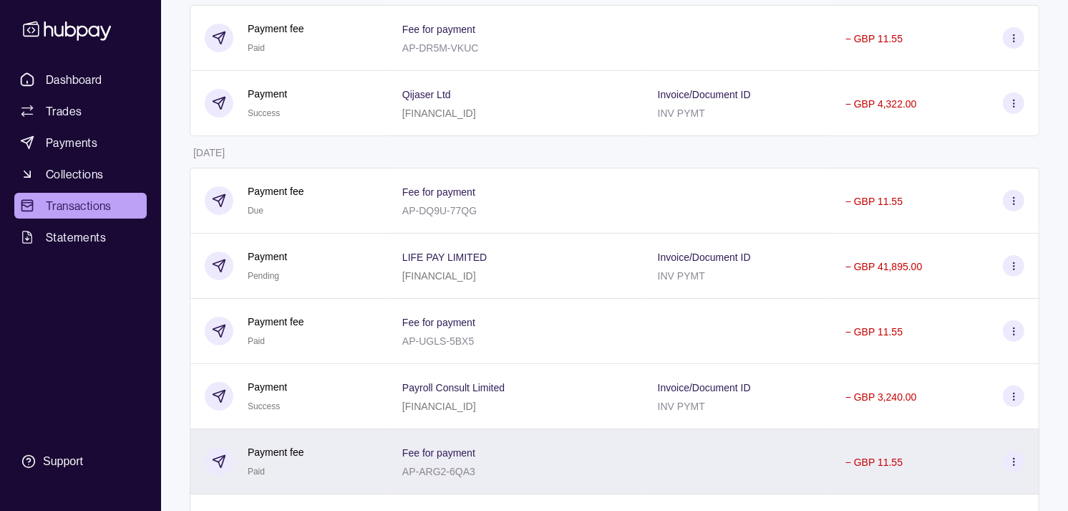
scroll to position [318, 0]
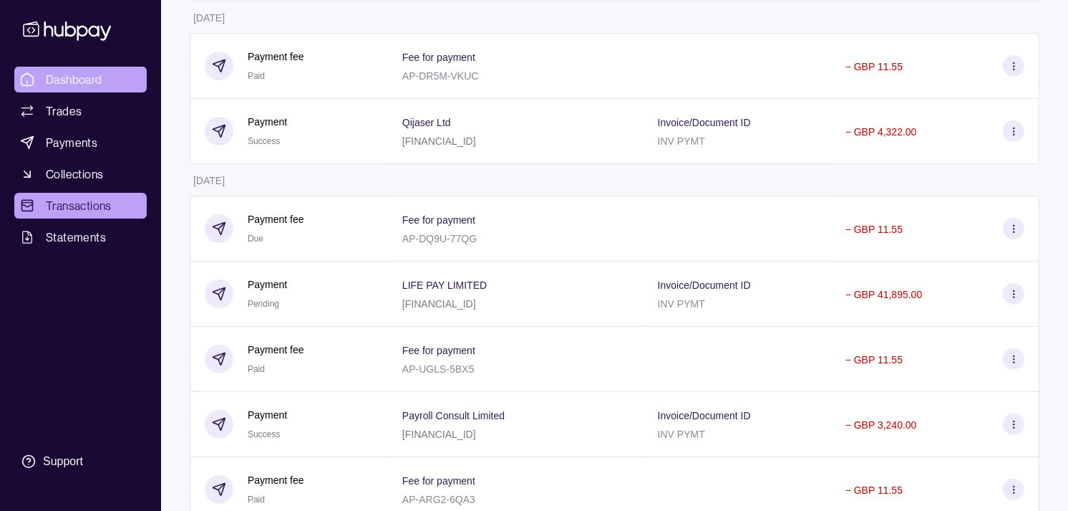
click at [74, 77] on span "Dashboard" at bounding box center [74, 79] width 57 height 17
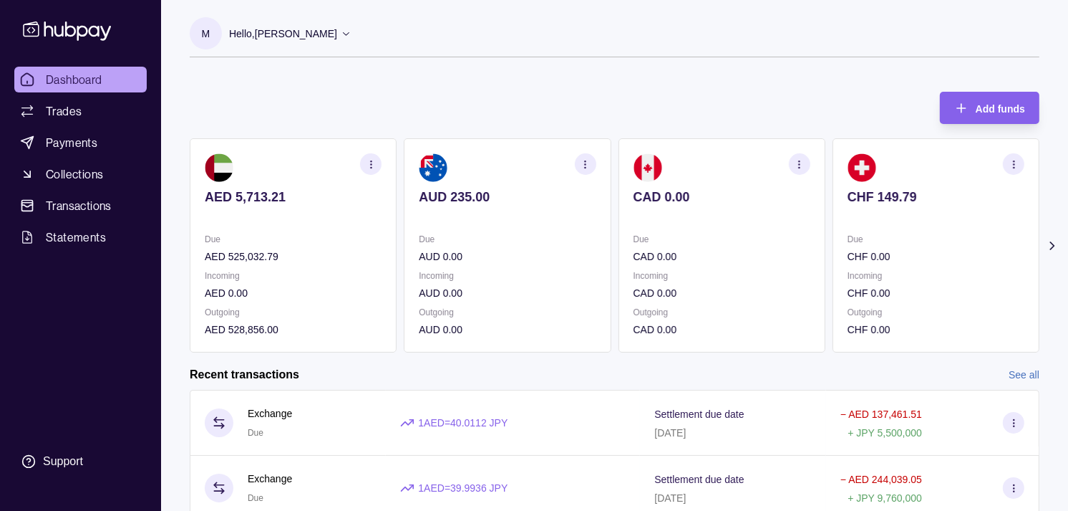
click at [771, 245] on section "CAD 0.00 Due CAD 0.00 Incoming CAD 0.00 Outgoing CAD 0.00" at bounding box center [722, 245] width 207 height 214
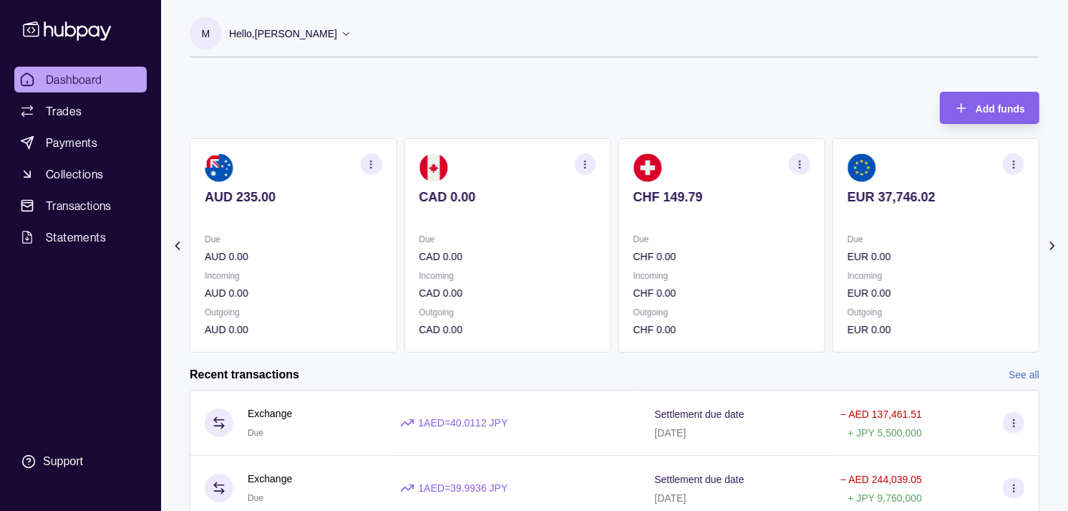
click at [768, 236] on p "Due" at bounding box center [722, 239] width 177 height 16
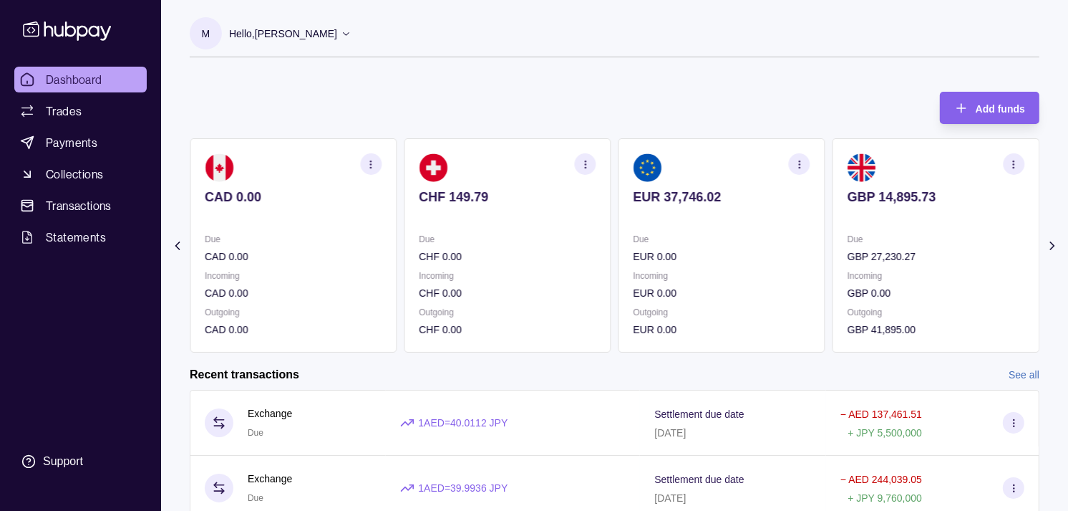
click at [772, 232] on p "Due" at bounding box center [722, 239] width 177 height 16
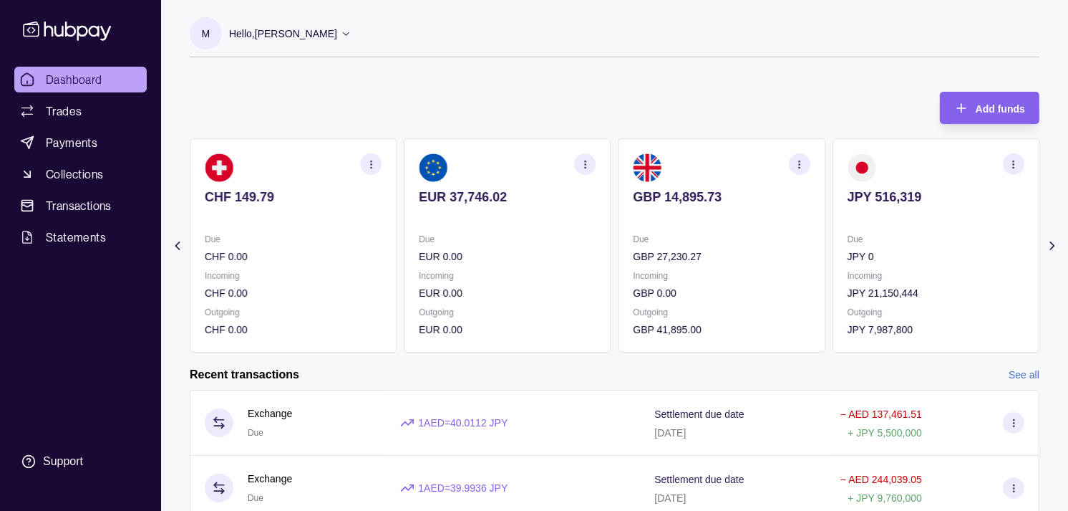
click at [773, 231] on section "GBP 14,895.73 Due GBP 27,230.27 Incoming GBP 0.00 Outgoing GBP 41,895.00" at bounding box center [722, 245] width 207 height 214
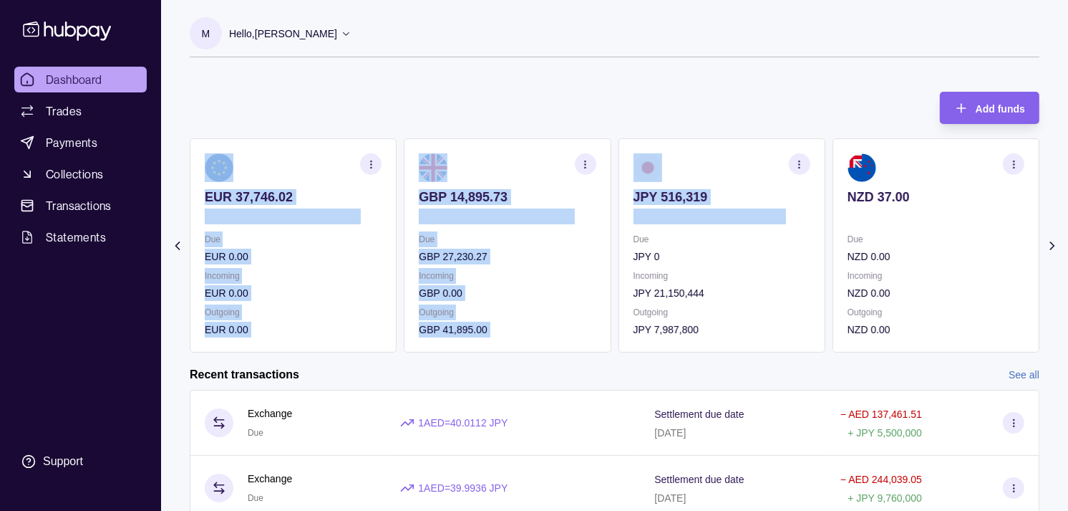
drag, startPoint x: 821, startPoint y: 220, endPoint x: 800, endPoint y: 220, distance: 20.8
click at [801, 220] on div "AED 5,713.21 Due AED 525,032.79 Incoming AED 0.00 Outgoing AED 528,856.00 AUD 2…" at bounding box center [615, 245] width 850 height 214
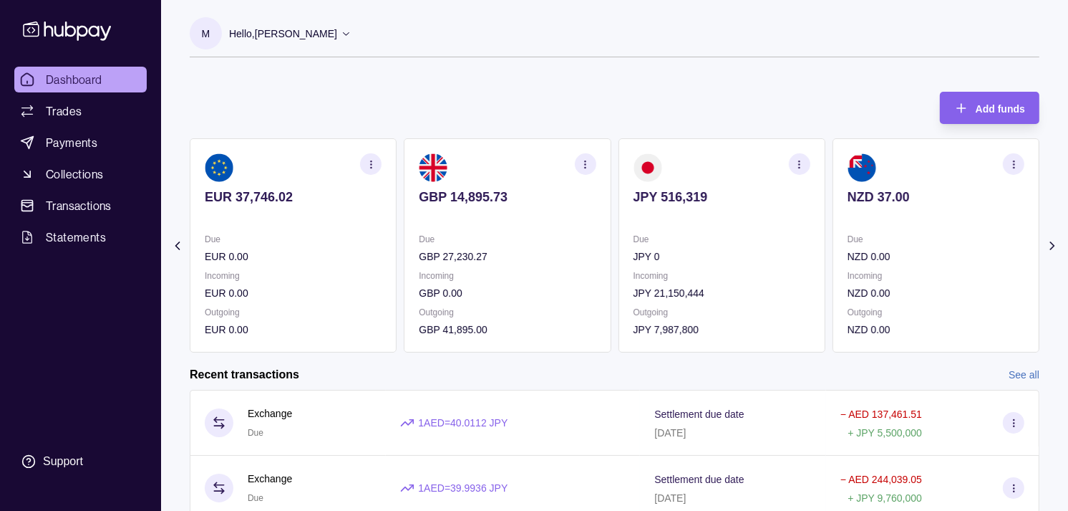
click at [596, 72] on div "M Hello, [PERSON_NAME] Strides Trading LLC Account Terms and conditions Privacy…" at bounding box center [614, 372] width 907 height 745
click at [798, 165] on icon "button" at bounding box center [799, 164] width 11 height 11
click at [738, 165] on section "View transactions" at bounding box center [722, 163] width 177 height 21
click at [724, 165] on link "View transactions" at bounding box center [698, 164] width 78 height 16
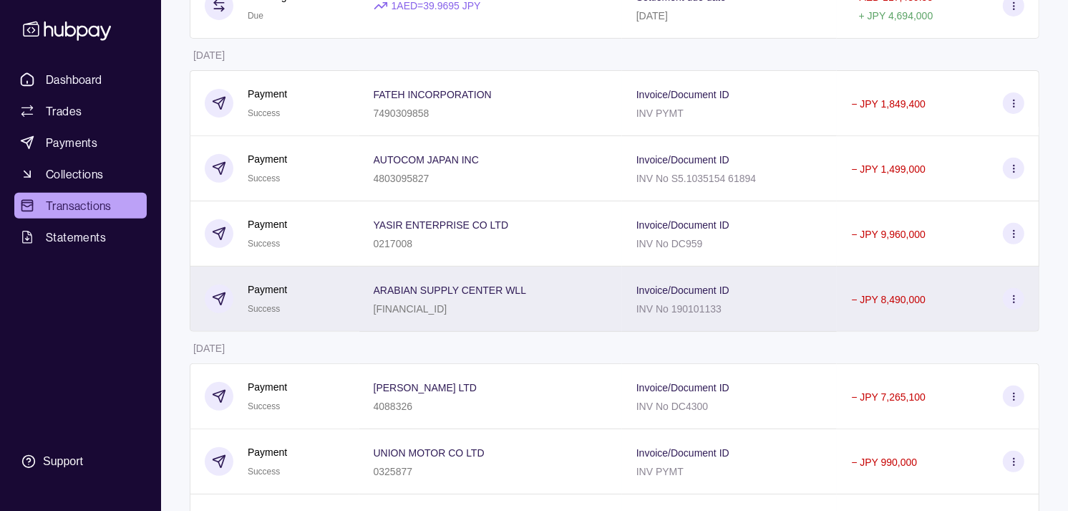
scroll to position [477, 0]
click at [345, 301] on div "Payment Success" at bounding box center [275, 298] width 170 height 65
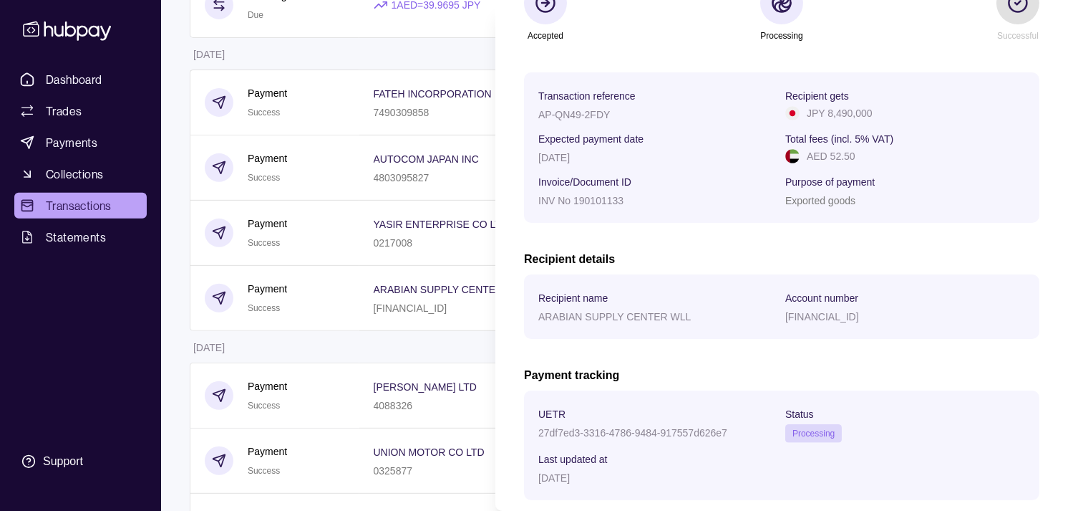
scroll to position [172, 0]
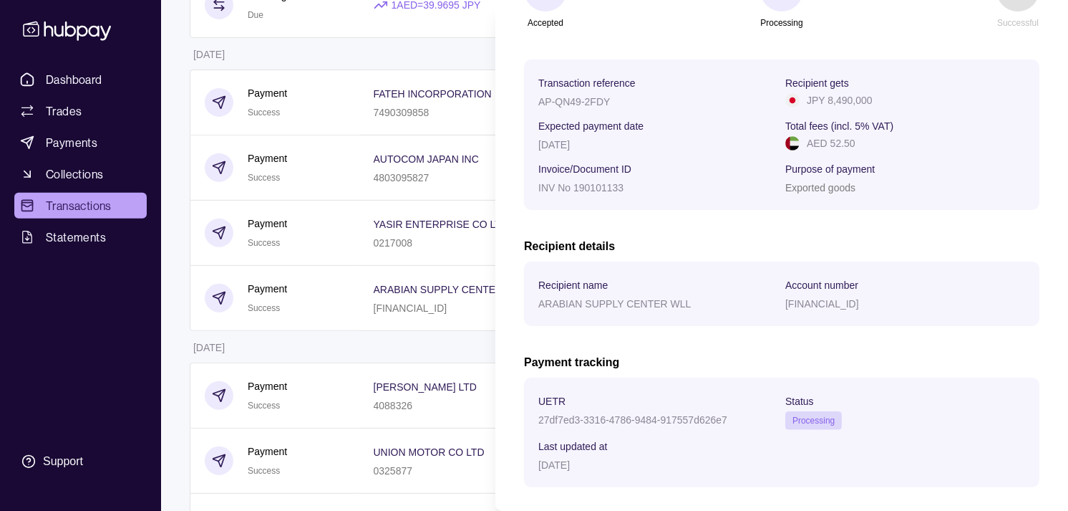
click at [299, 215] on html "Dashboard Trades Payments Collections Transactions Statements Support M Hello, …" at bounding box center [534, 315] width 1068 height 1585
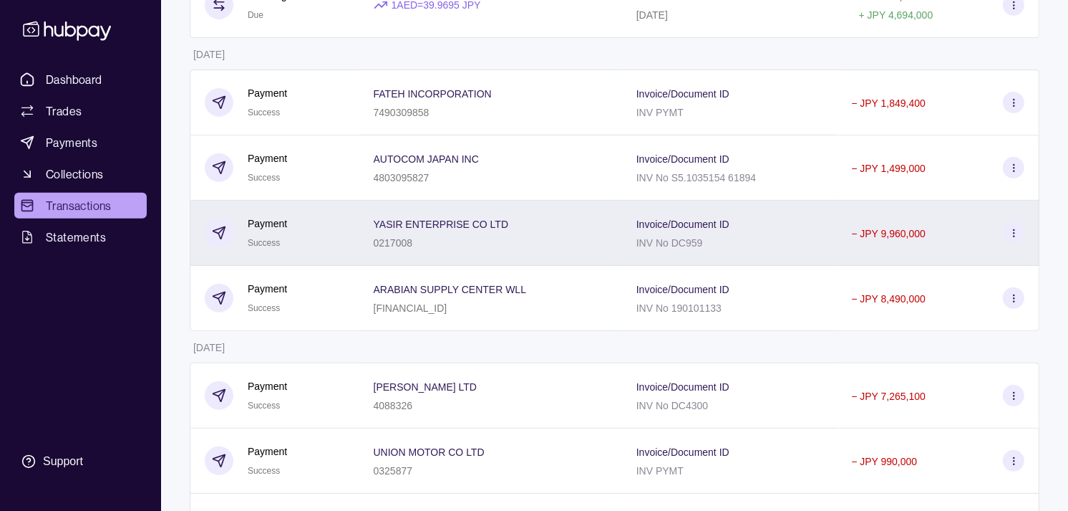
click at [299, 213] on div "Payment Success" at bounding box center [275, 233] width 170 height 65
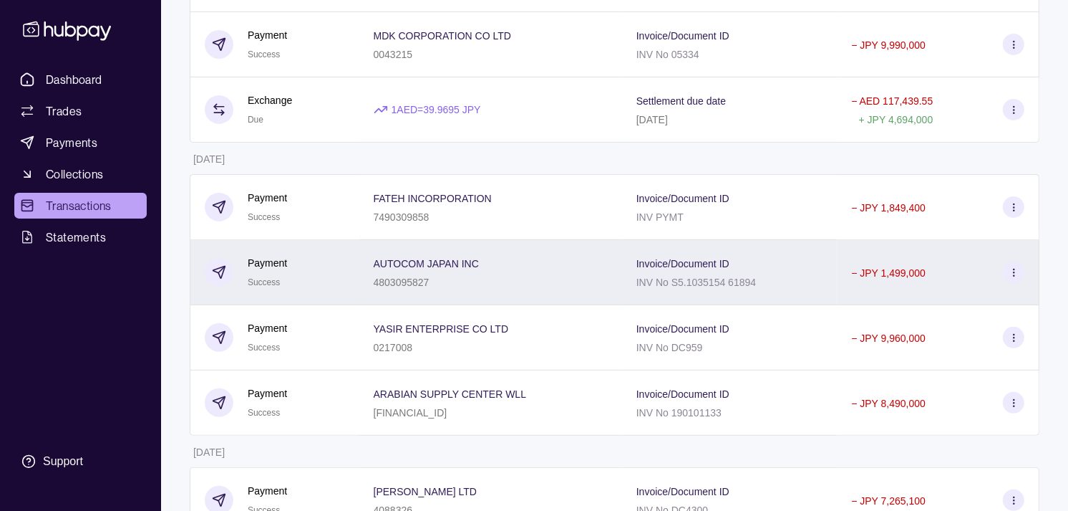
scroll to position [390, 0]
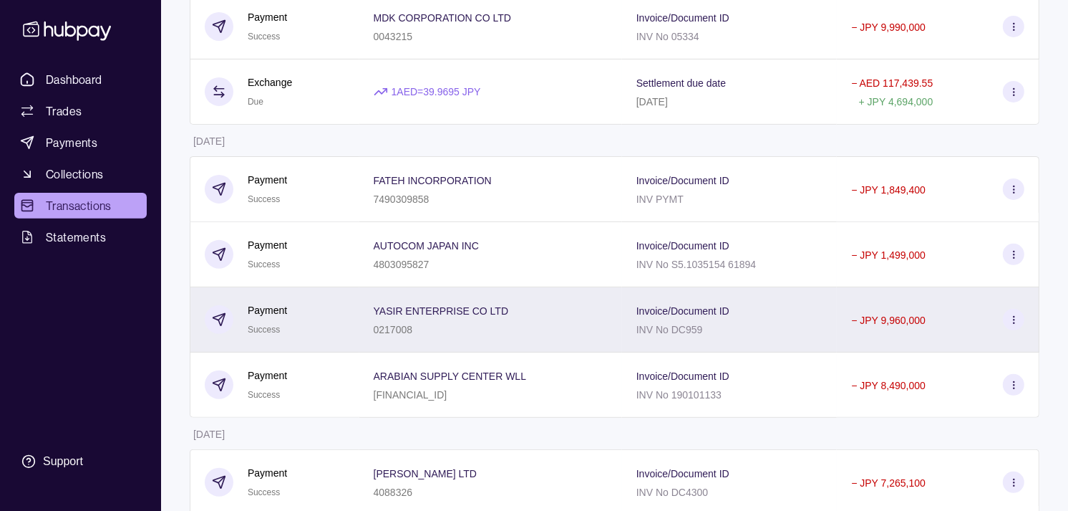
click at [325, 304] on div "Payment Success" at bounding box center [275, 319] width 140 height 35
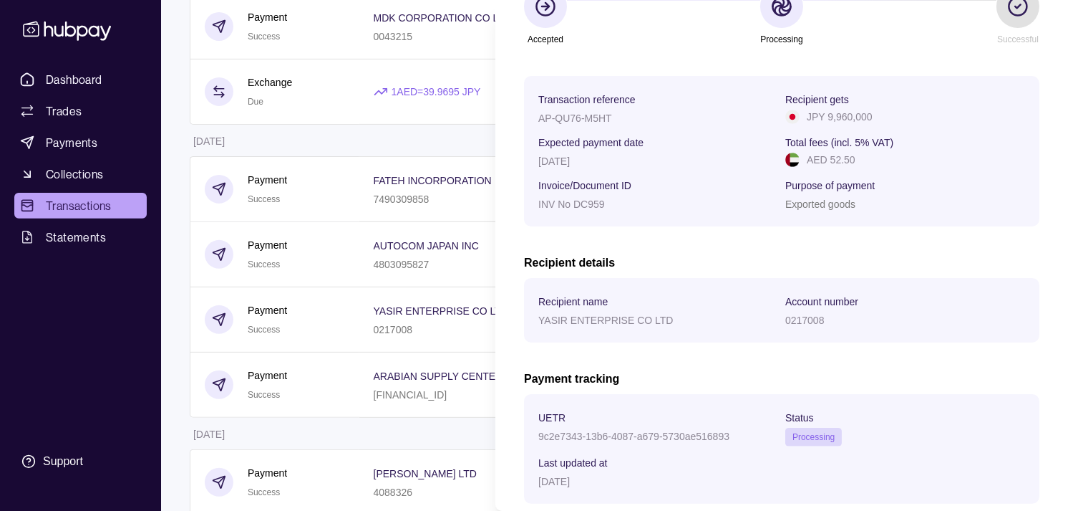
scroll to position [158, 0]
click at [327, 272] on html "Dashboard Trades Payments Collections Transactions Statements Support M Hello, …" at bounding box center [534, 402] width 1068 height 1585
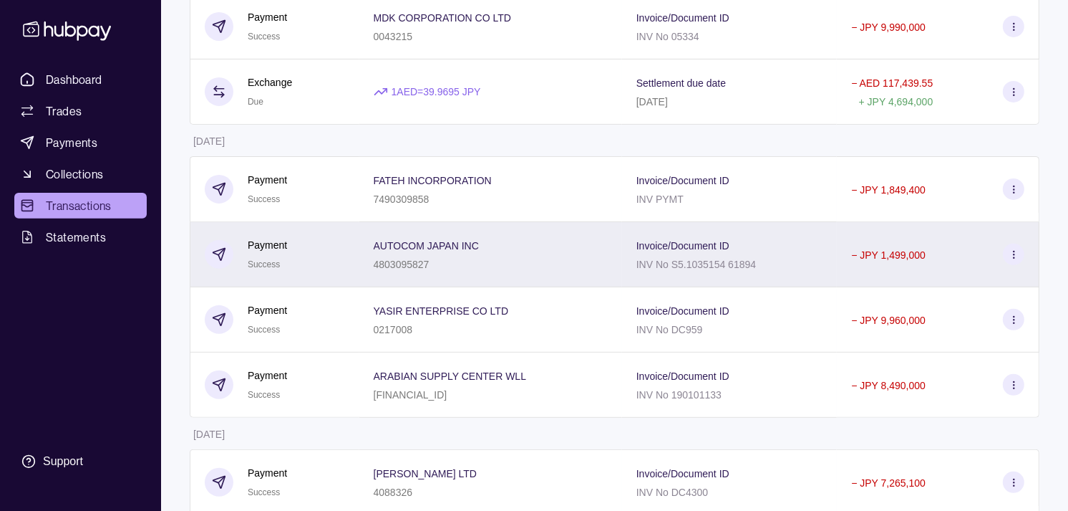
click at [327, 271] on div "Payment Success" at bounding box center [275, 254] width 140 height 35
